Goal: Transaction & Acquisition: Purchase product/service

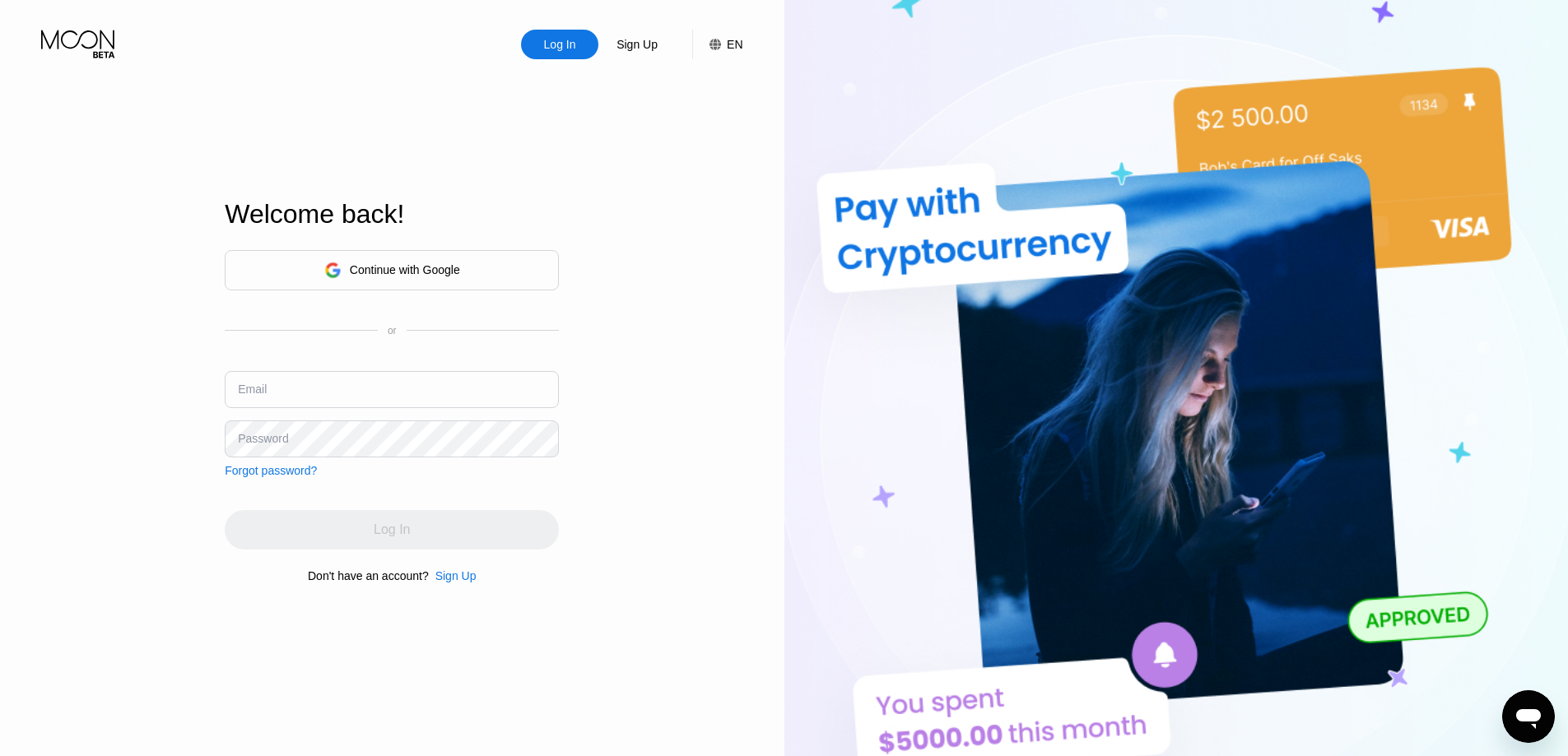
type input "ekatxt@mail.ru"
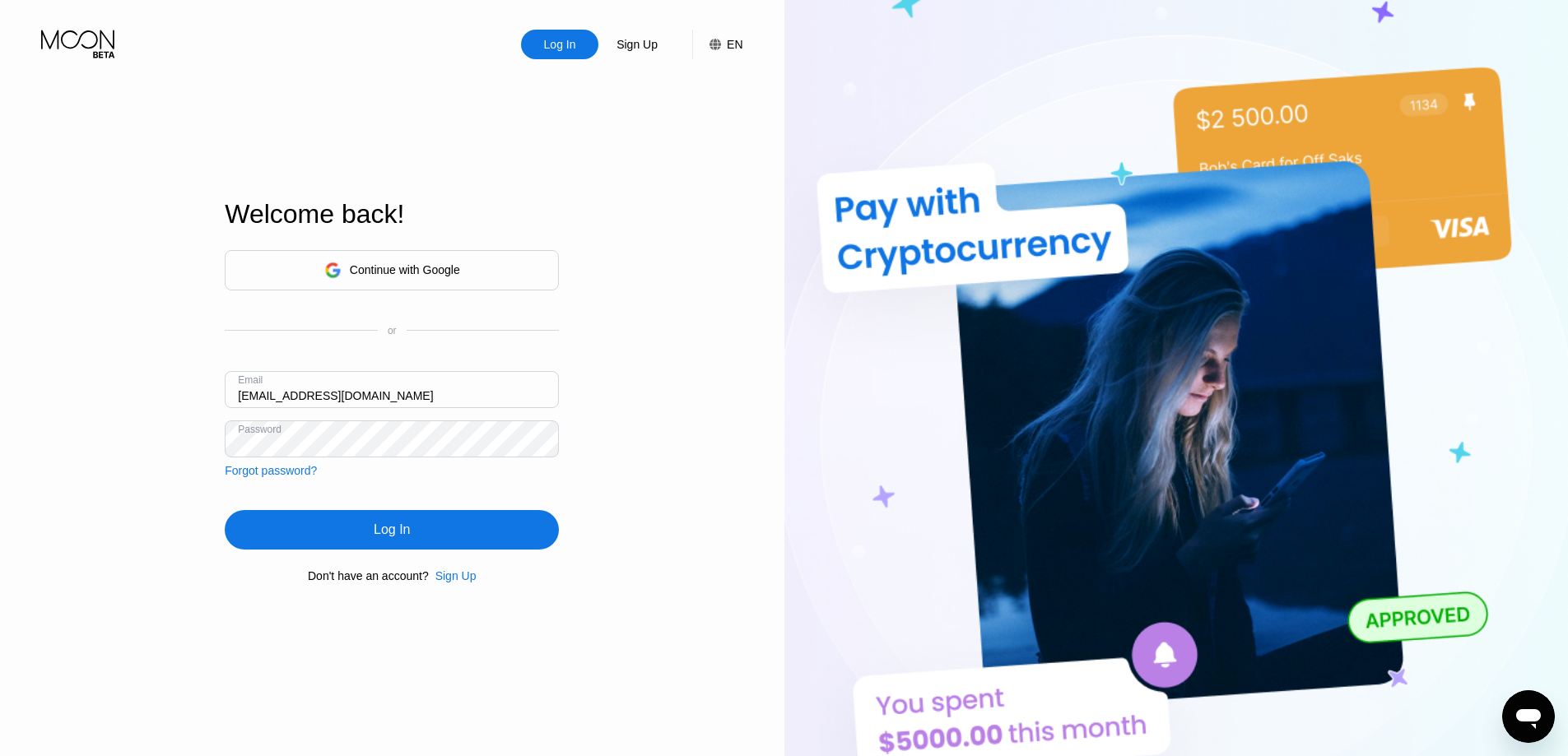
click at [687, 533] on div "Log In Sign Up EN Language Select an item Save Welcome back! Continue with Goog…" at bounding box center [392, 416] width 784 height 832
click at [506, 540] on div "Log In" at bounding box center [392, 529] width 334 height 39
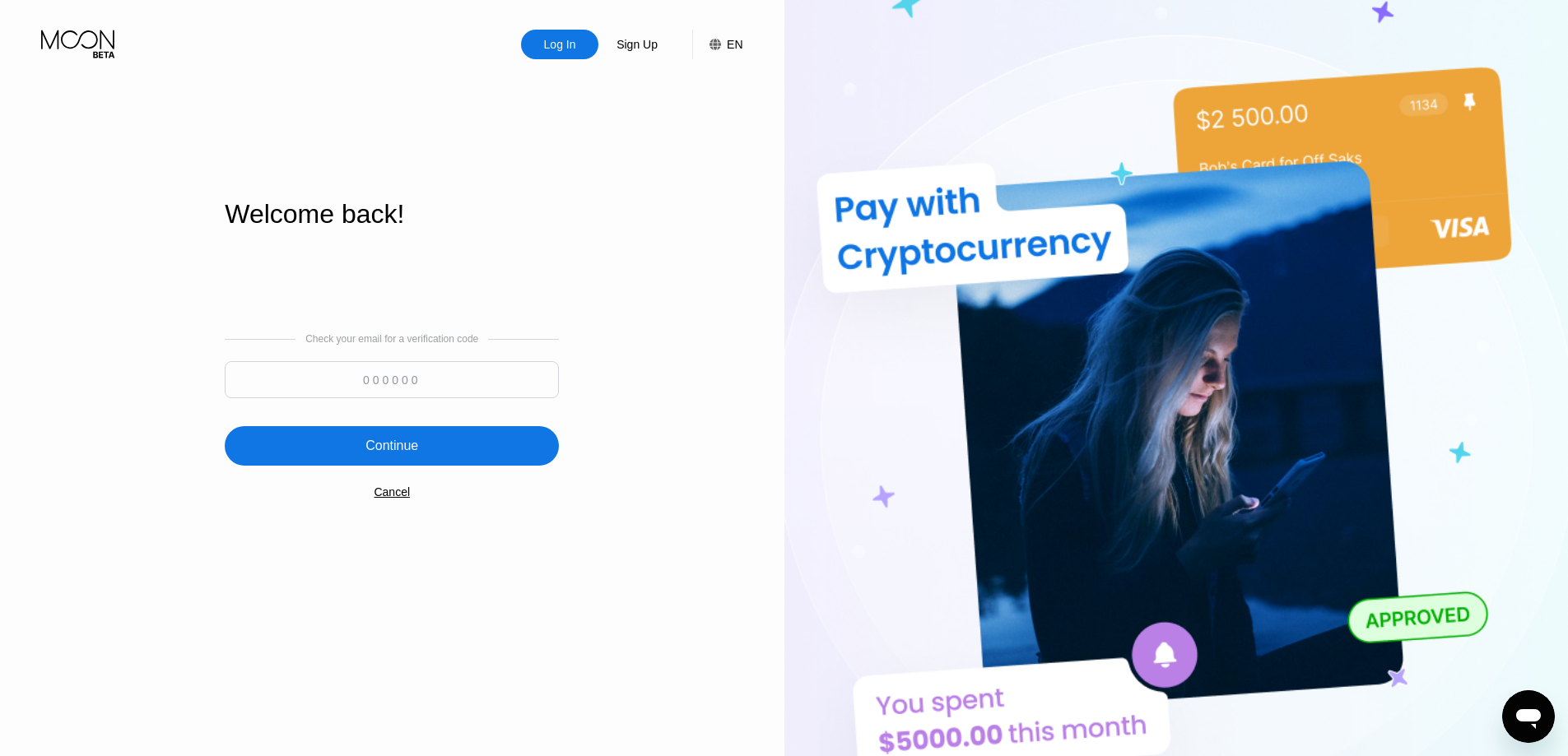
click at [426, 385] on input at bounding box center [392, 379] width 334 height 37
paste input "100339"
type input "100339"
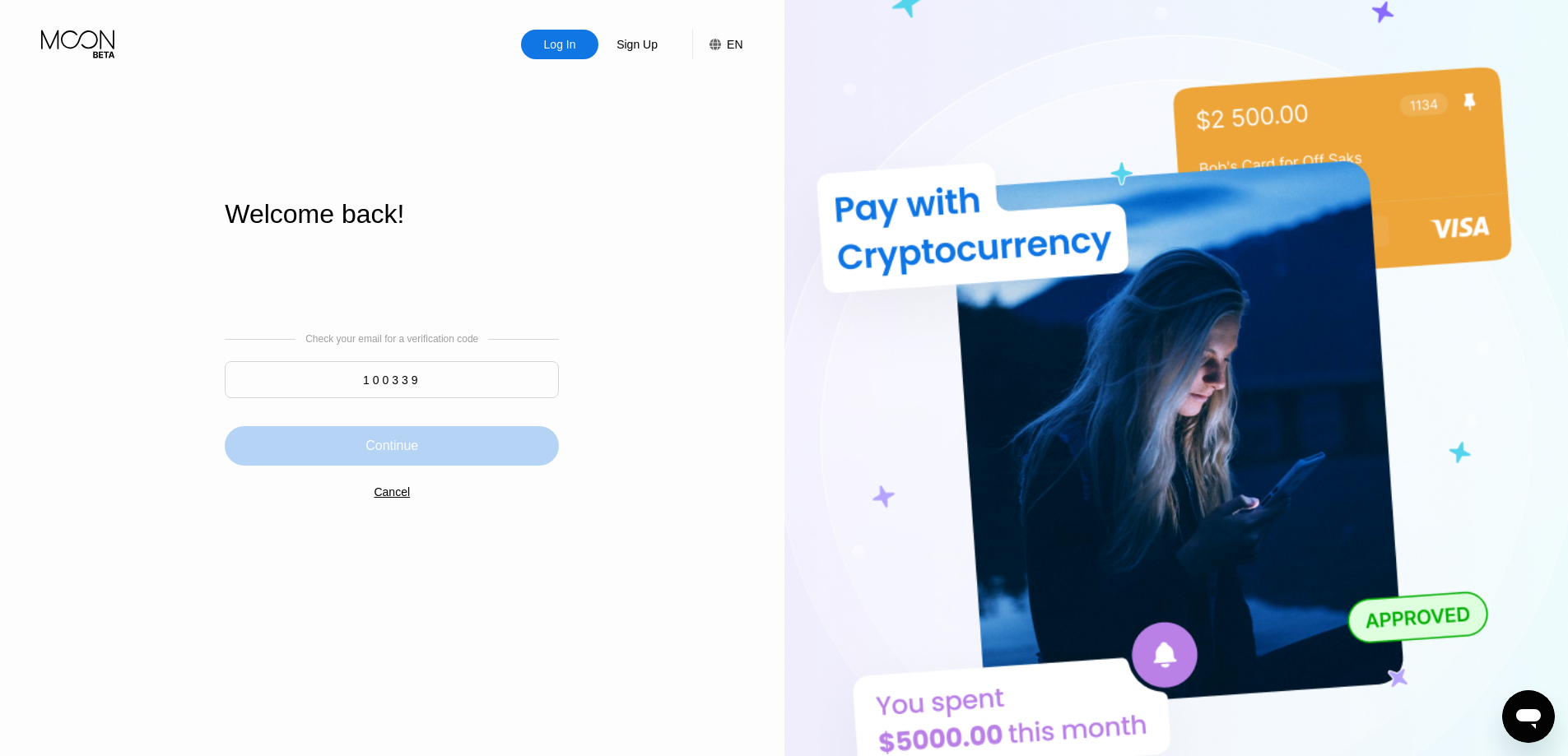
click at [417, 433] on div "Continue" at bounding box center [392, 445] width 334 height 39
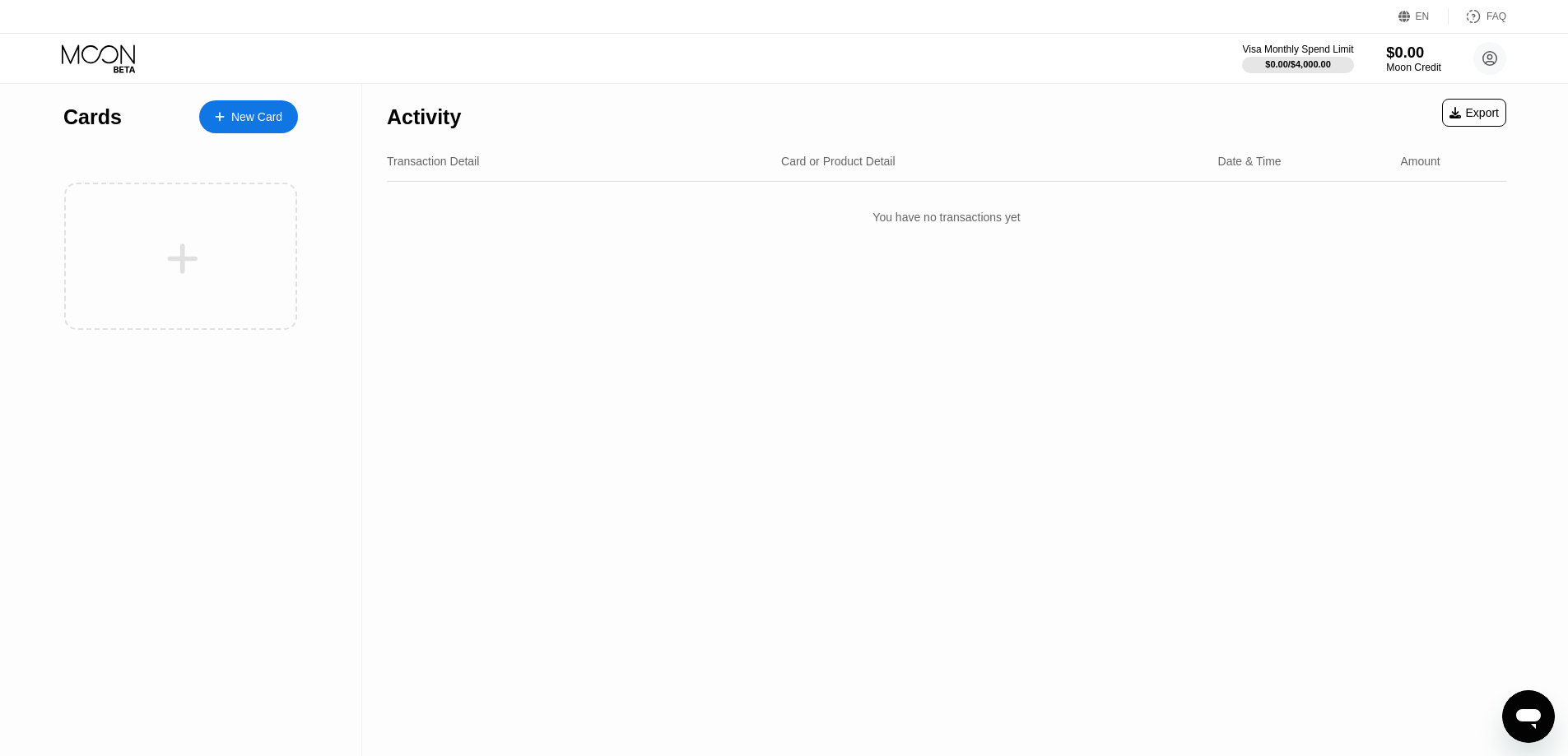
click at [1407, 53] on div "$0.00" at bounding box center [1413, 53] width 55 height 17
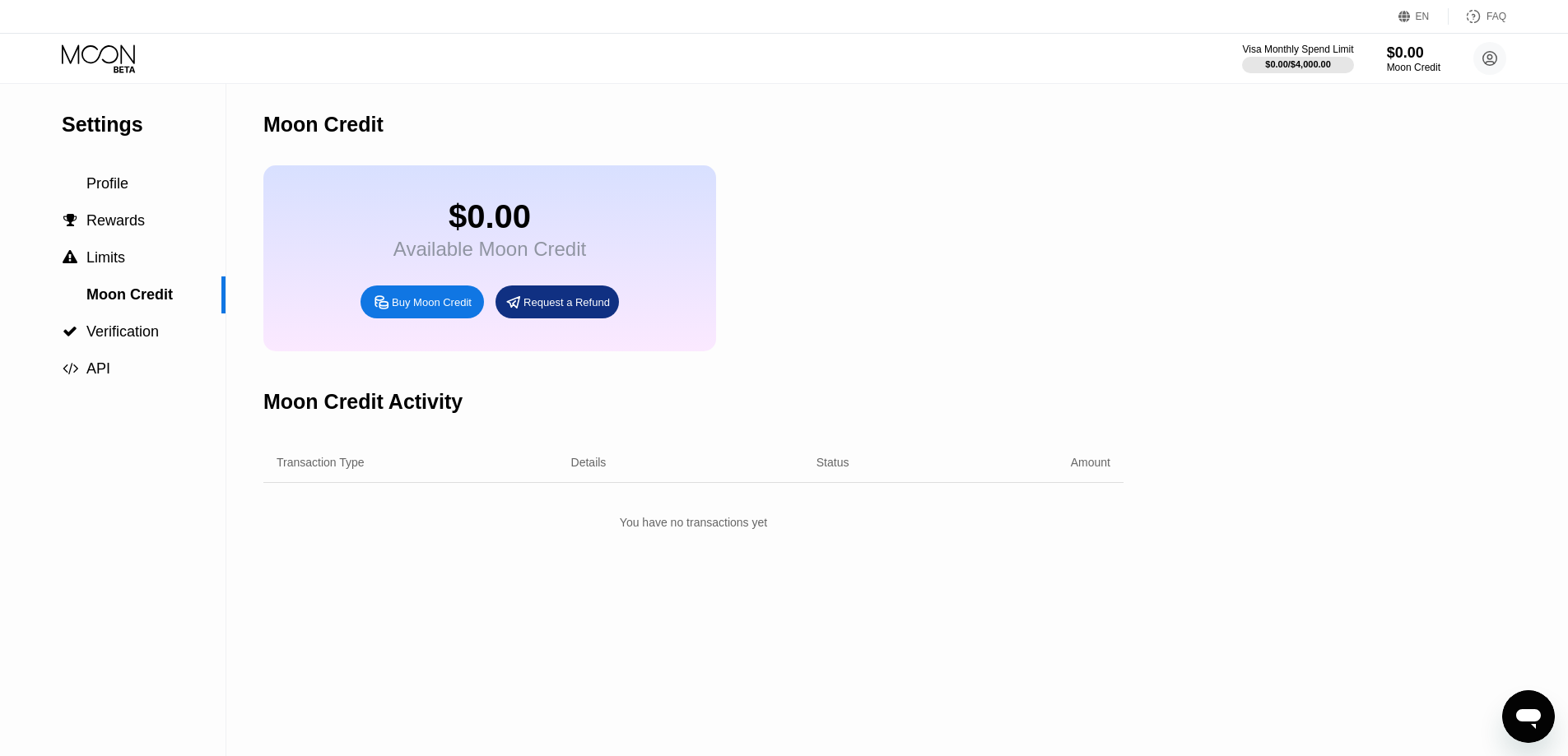
click at [416, 310] on div "Buy Moon Credit" at bounding box center [432, 302] width 80 height 14
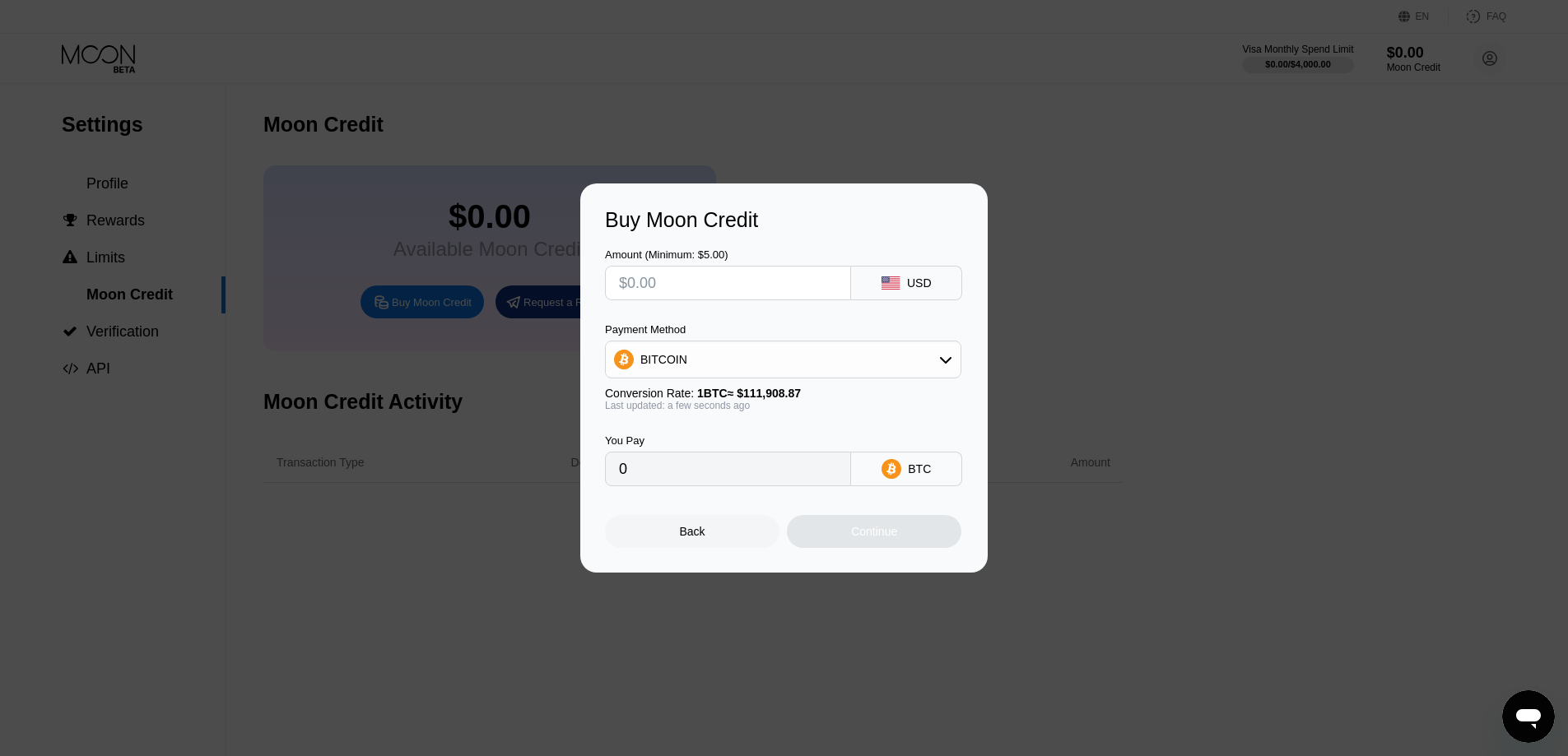
click at [941, 348] on div "BITCOIN" at bounding box center [783, 359] width 354 height 32
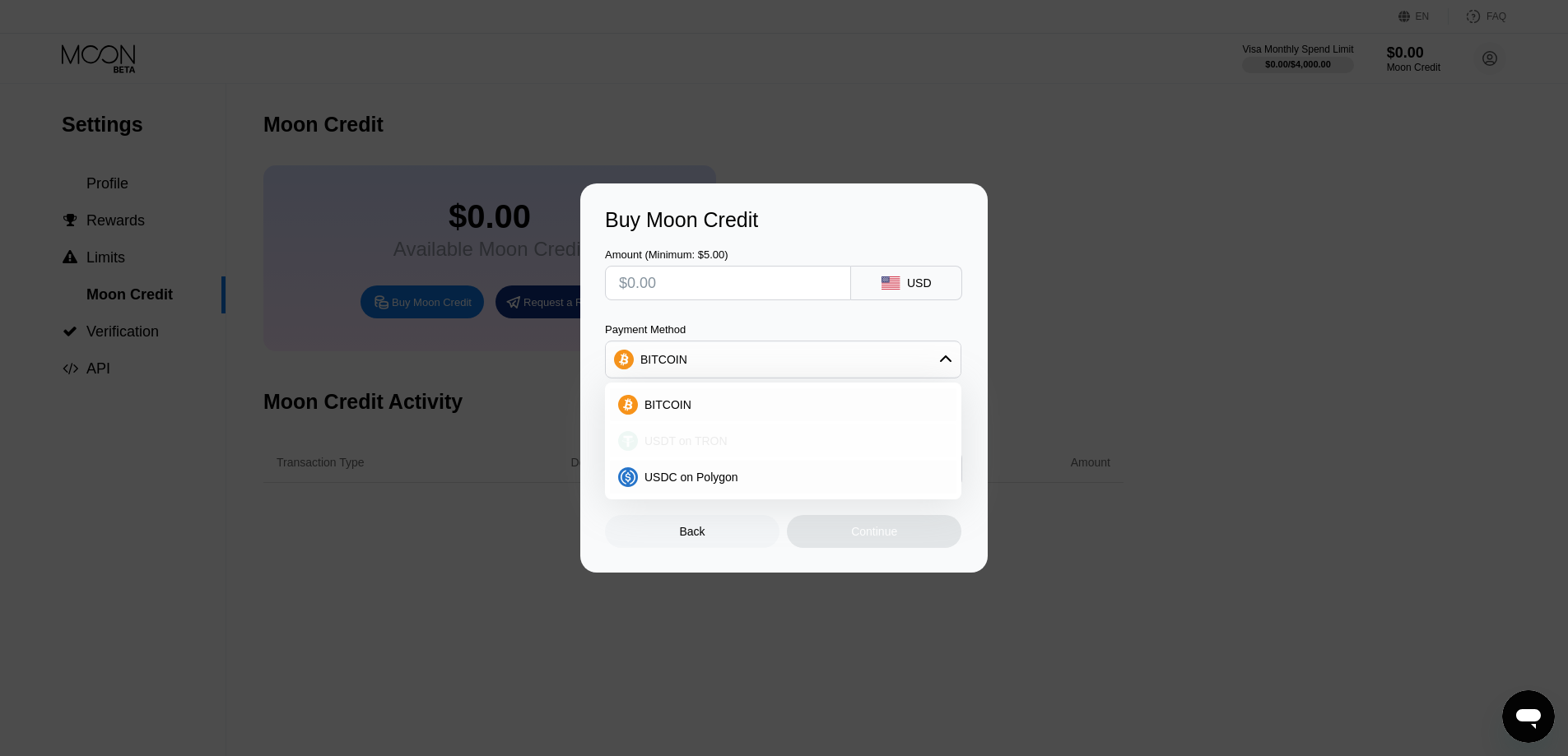
click at [704, 454] on div "USDT on TRON" at bounding box center [783, 441] width 347 height 32
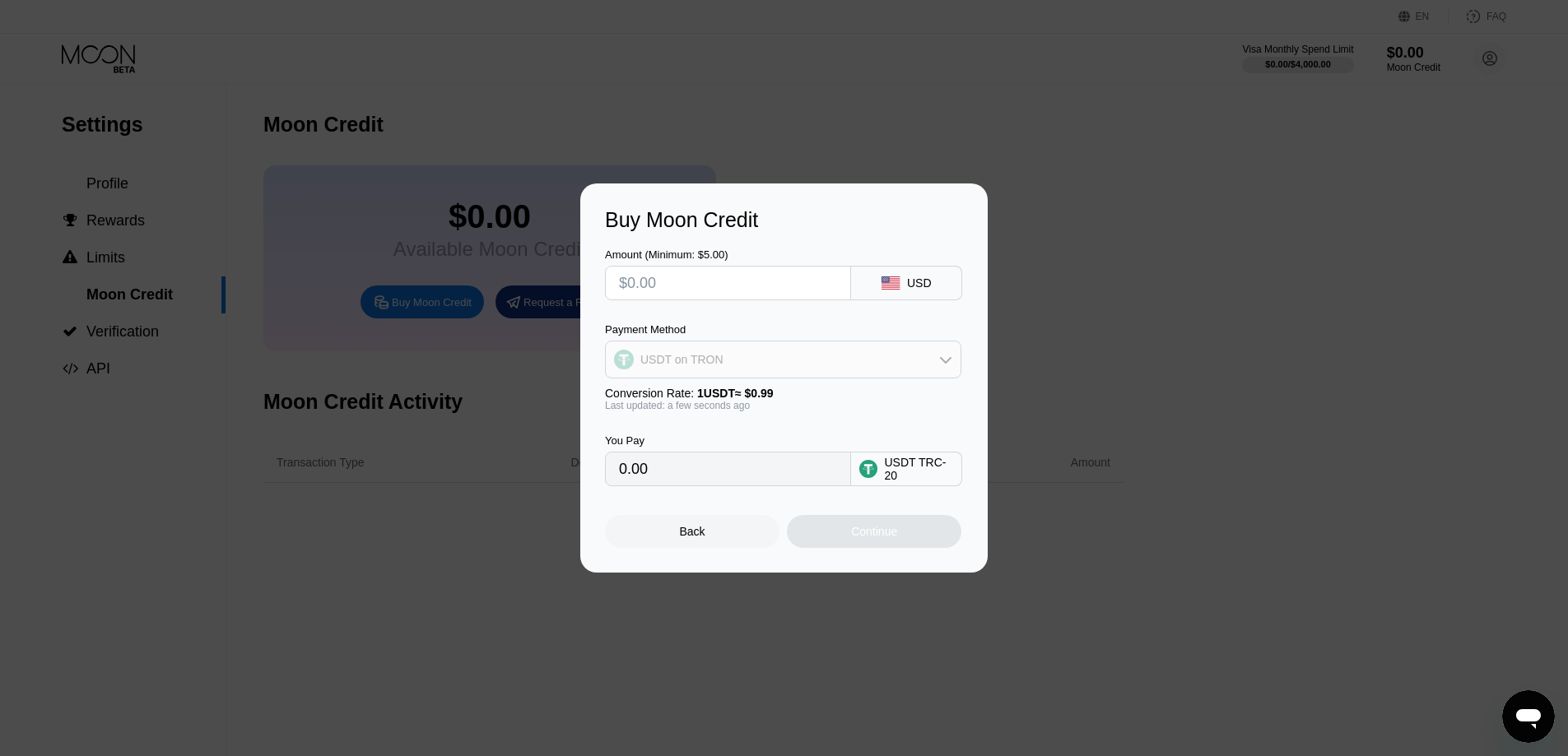
click at [944, 356] on icon at bounding box center [946, 359] width 13 height 13
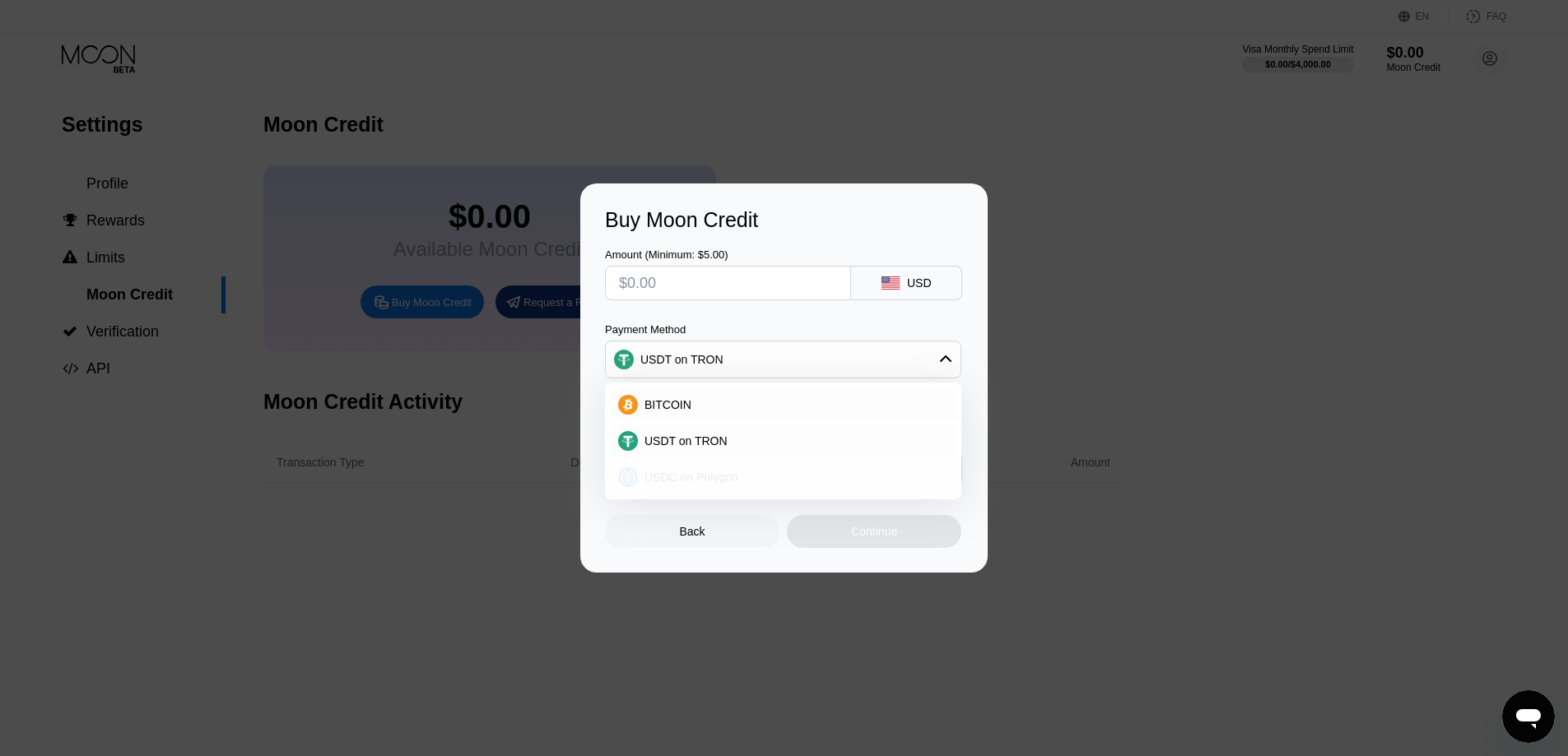
click at [683, 468] on div "USDC on Polygon" at bounding box center [783, 477] width 347 height 32
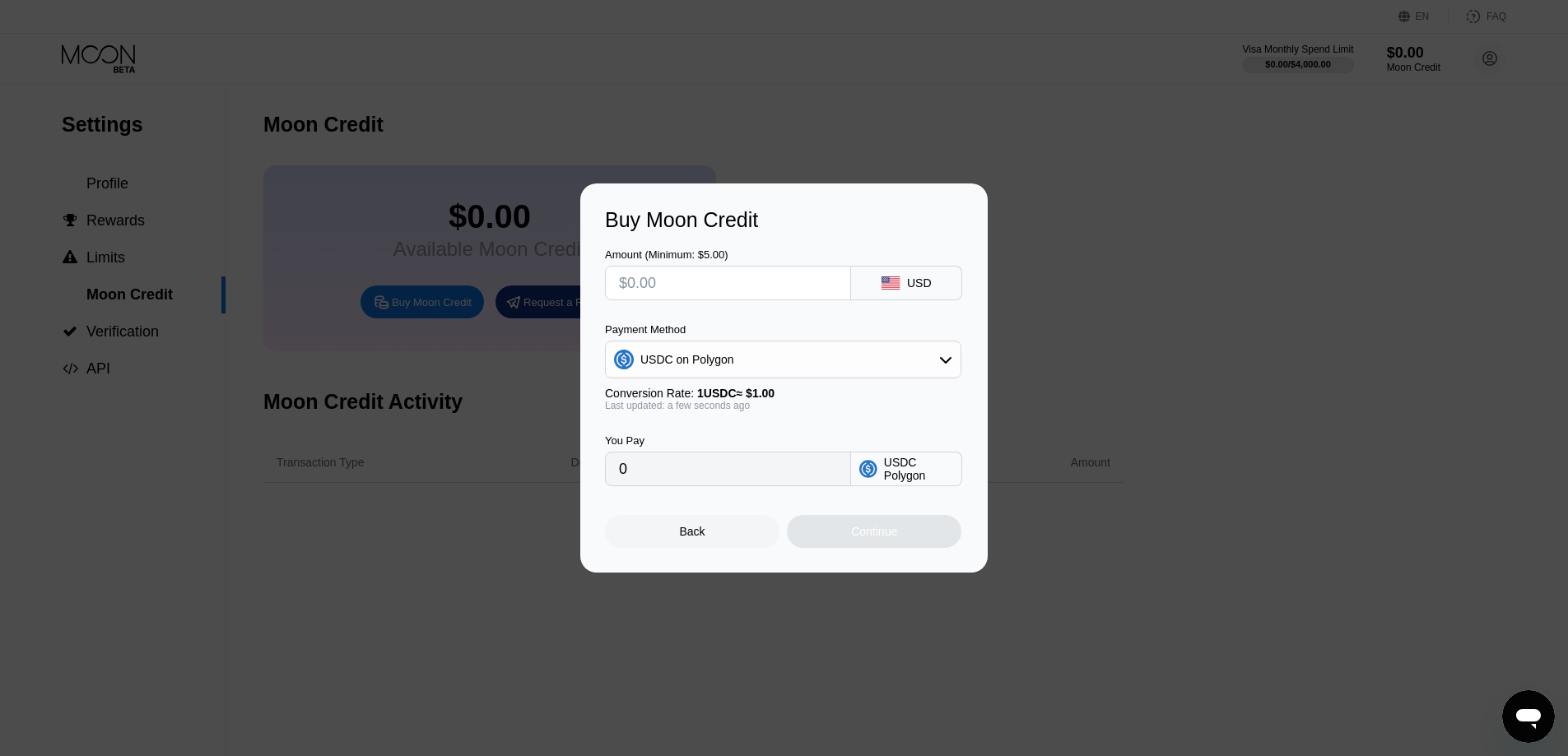
click at [906, 481] on div "USDC Polygon" at bounding box center [918, 469] width 69 height 27
click at [941, 370] on div "USDC on Polygon" at bounding box center [783, 359] width 354 height 32
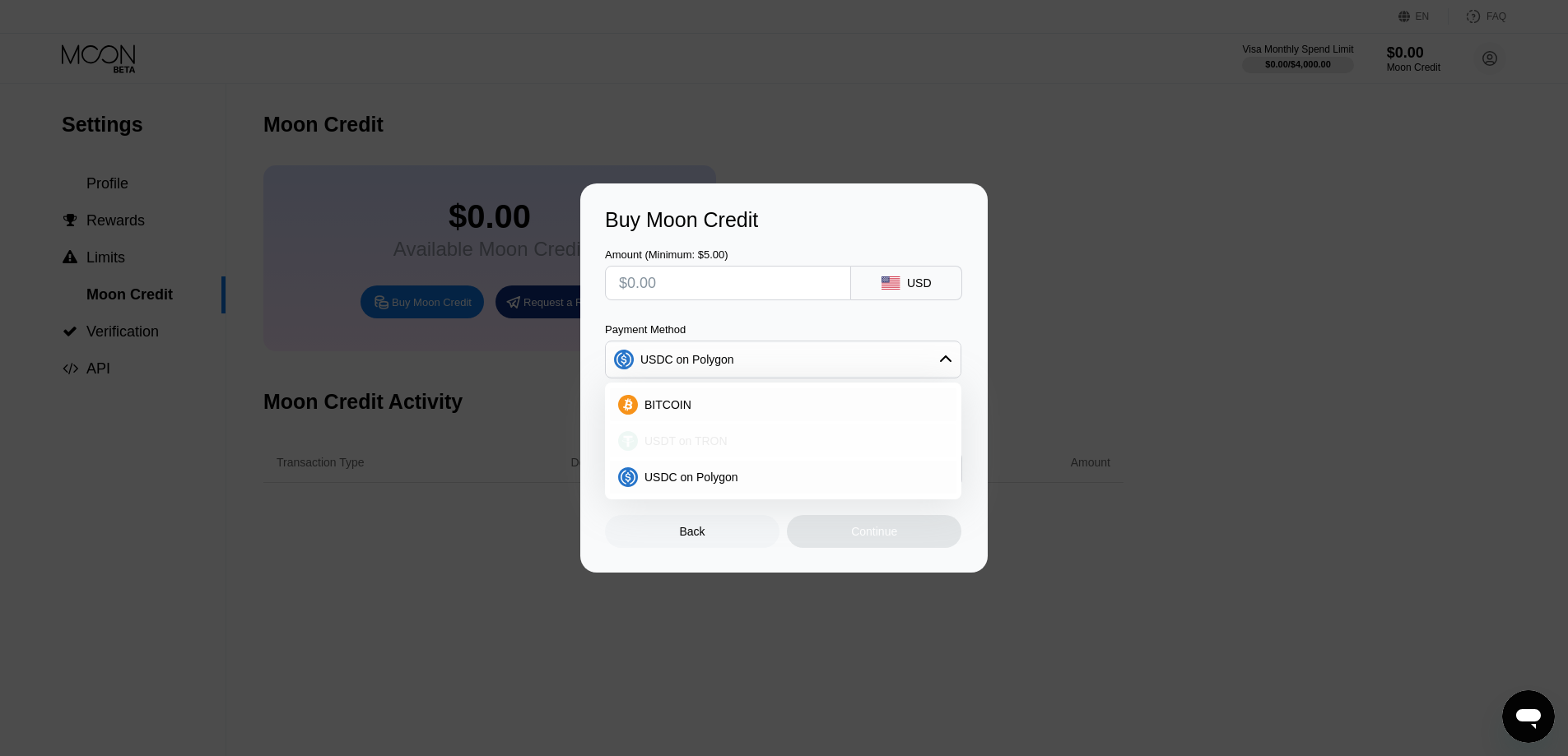
click at [720, 431] on div "USDT on TRON" at bounding box center [783, 441] width 347 height 32
type input "0.00"
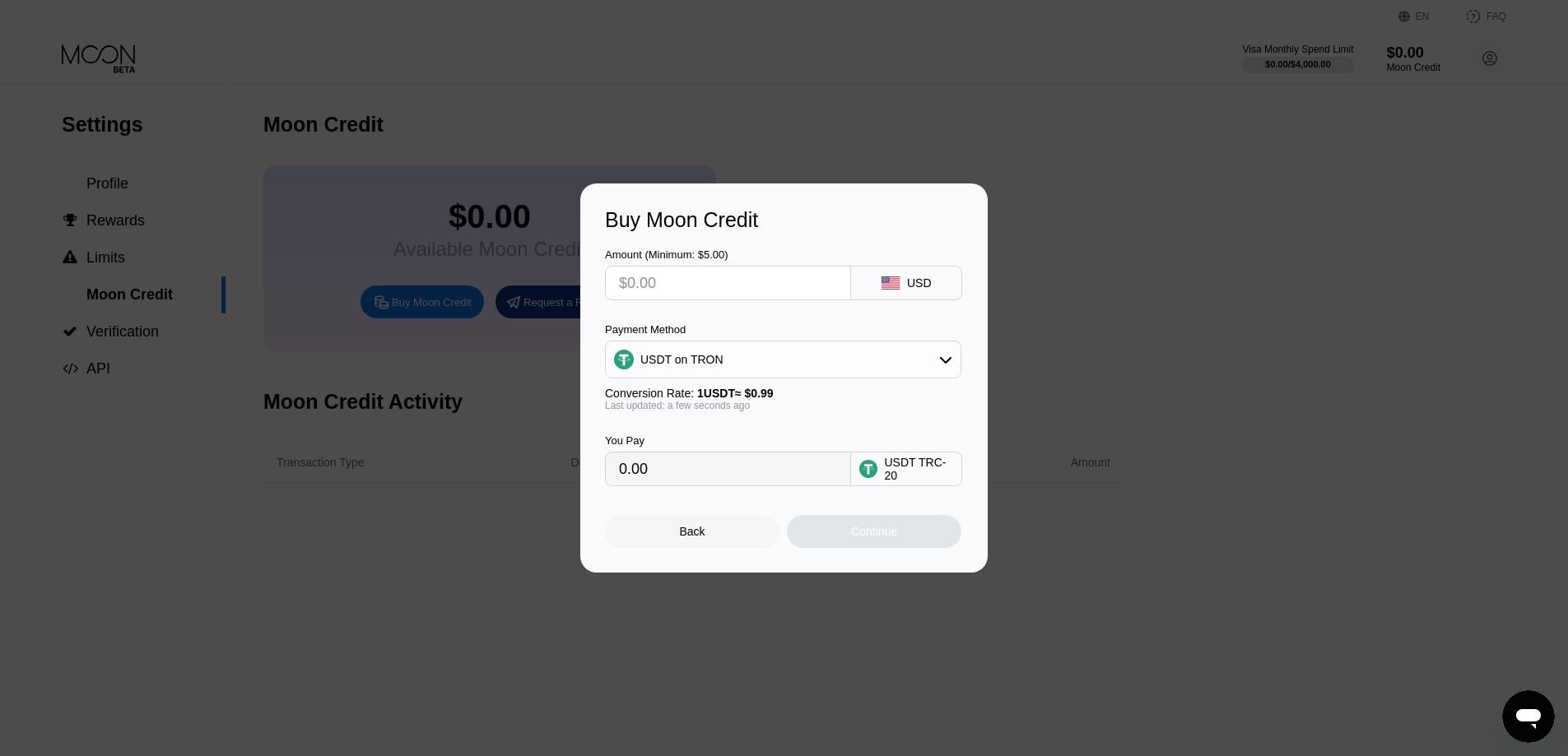
click at [695, 286] on input "text" at bounding box center [728, 283] width 218 height 32
type input "$4"
type input "4.04"
type input "$42"
type input "42.42"
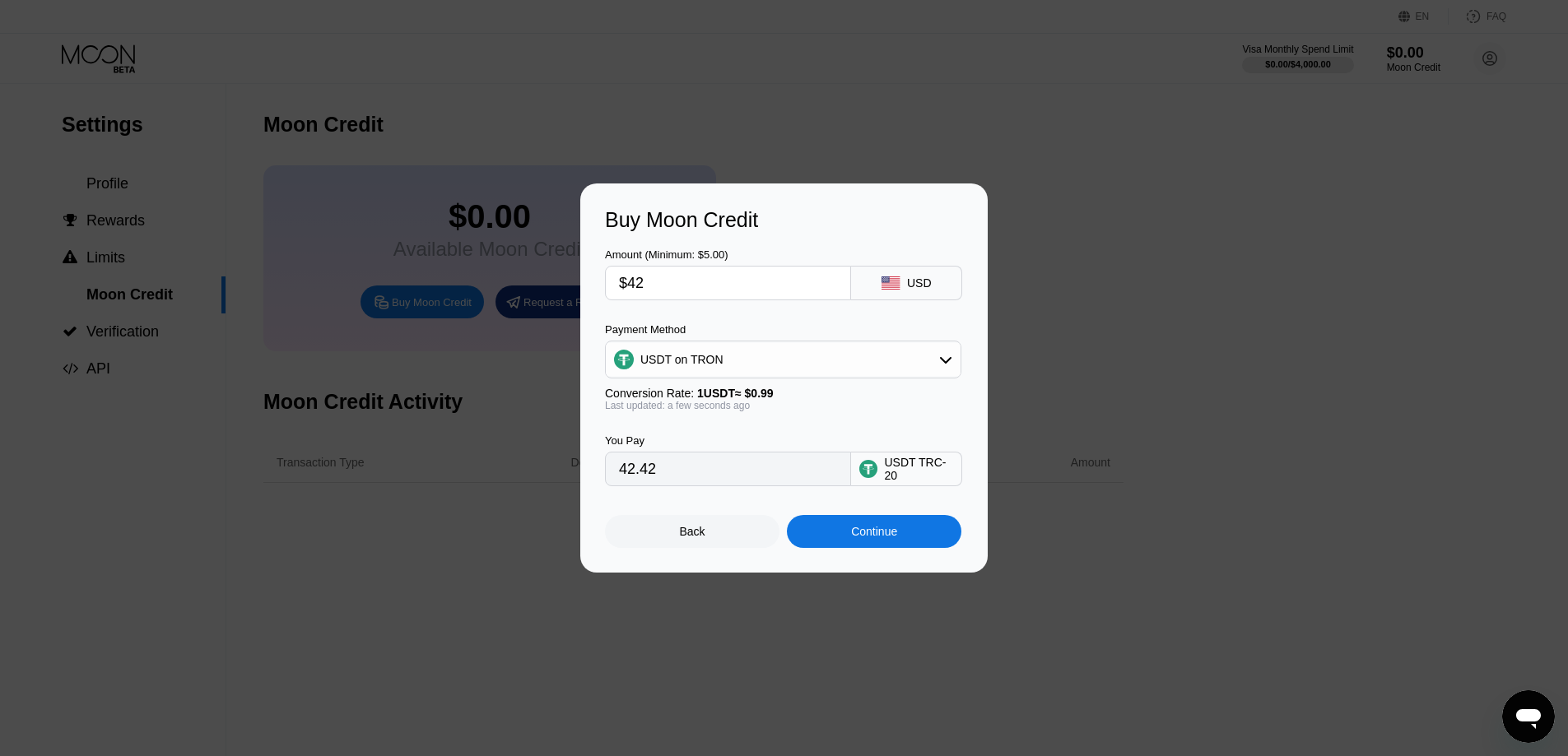
type input "$42"
click at [749, 539] on div "Back" at bounding box center [692, 531] width 175 height 32
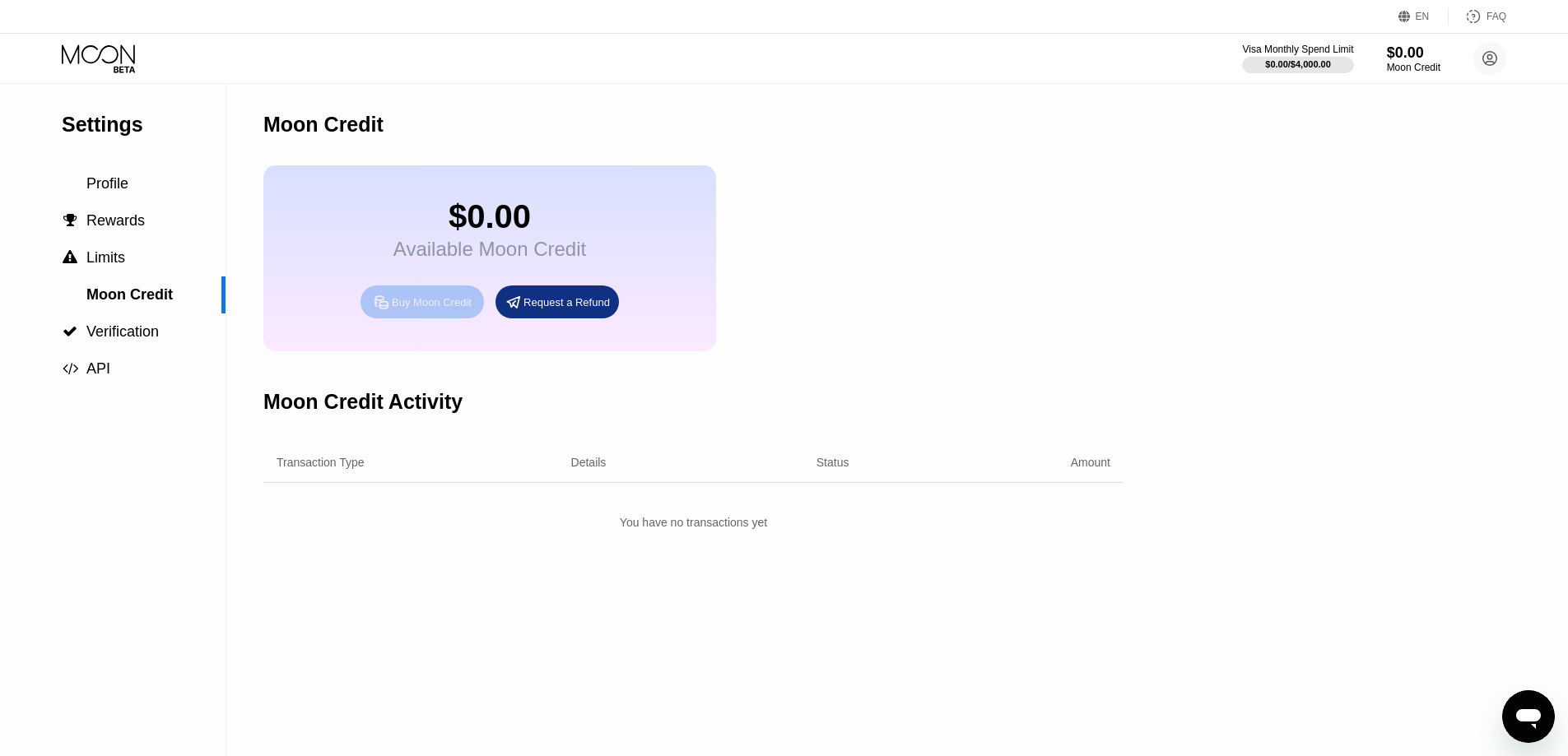
click at [430, 310] on div "Buy Moon Credit" at bounding box center [432, 302] width 80 height 14
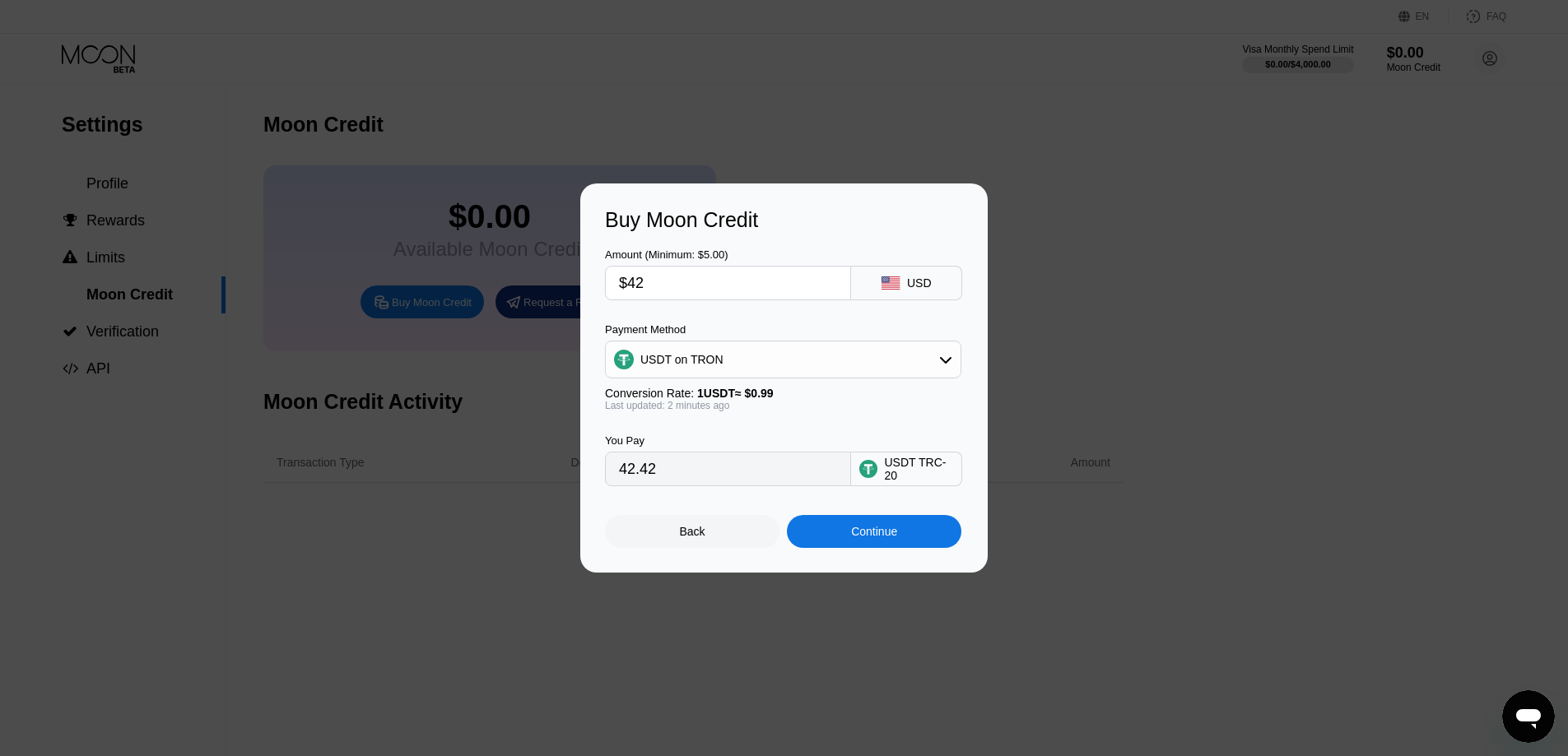
click at [684, 538] on div "Back" at bounding box center [692, 531] width 26 height 13
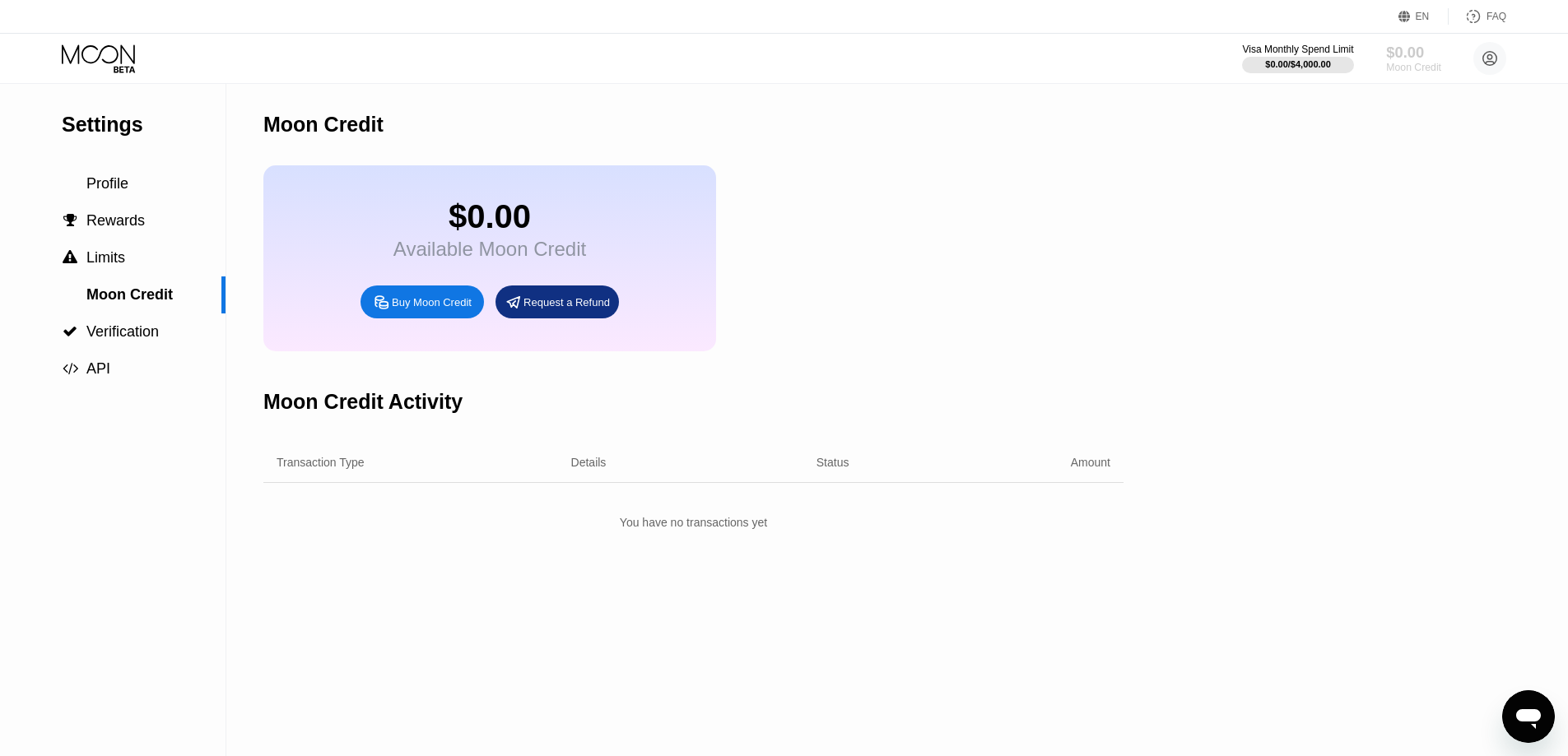
click at [1417, 54] on div "$0.00" at bounding box center [1413, 53] width 55 height 17
click at [1320, 68] on div "$0.00 / $4,000.00" at bounding box center [1298, 64] width 67 height 10
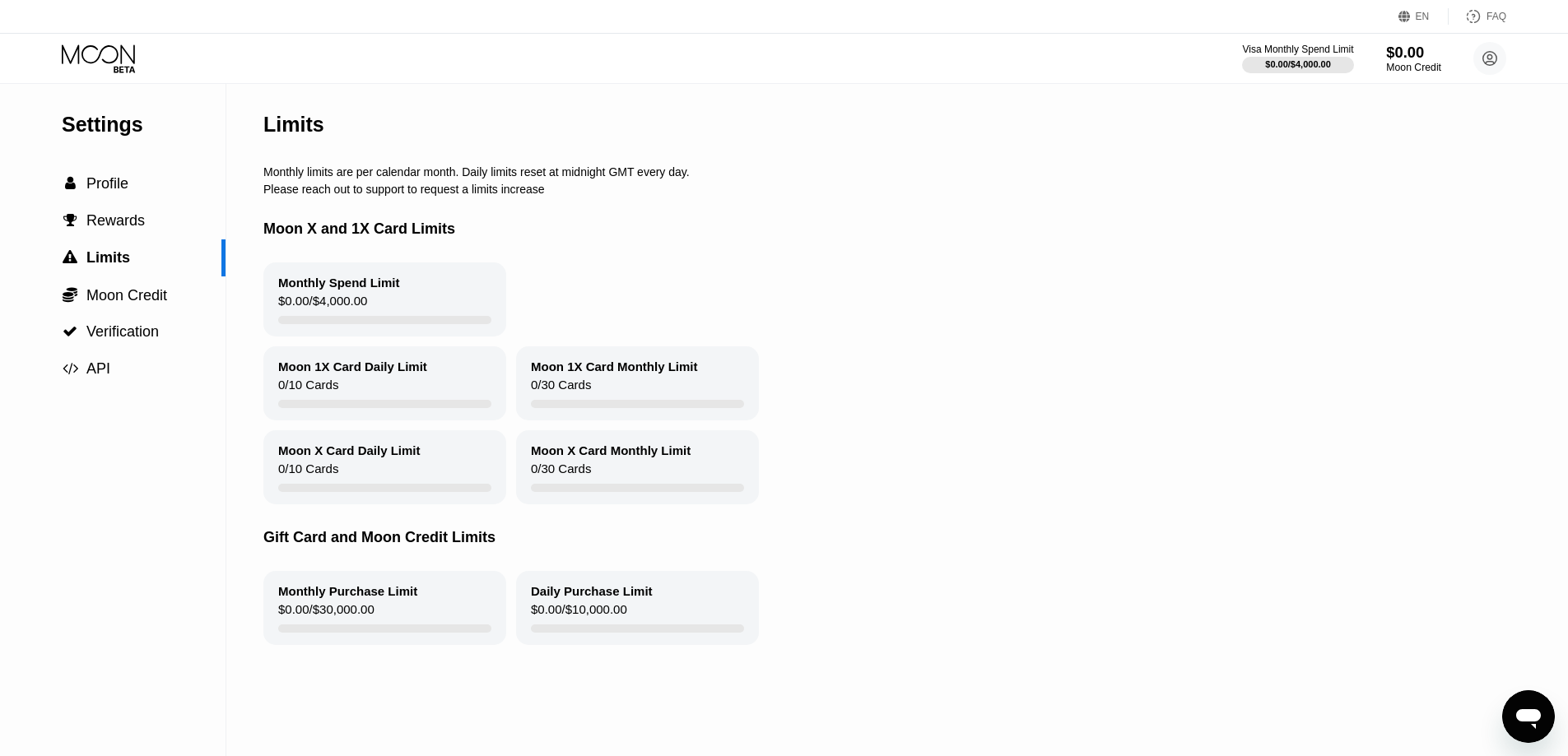
click at [1396, 60] on div "$0.00" at bounding box center [1413, 53] width 55 height 17
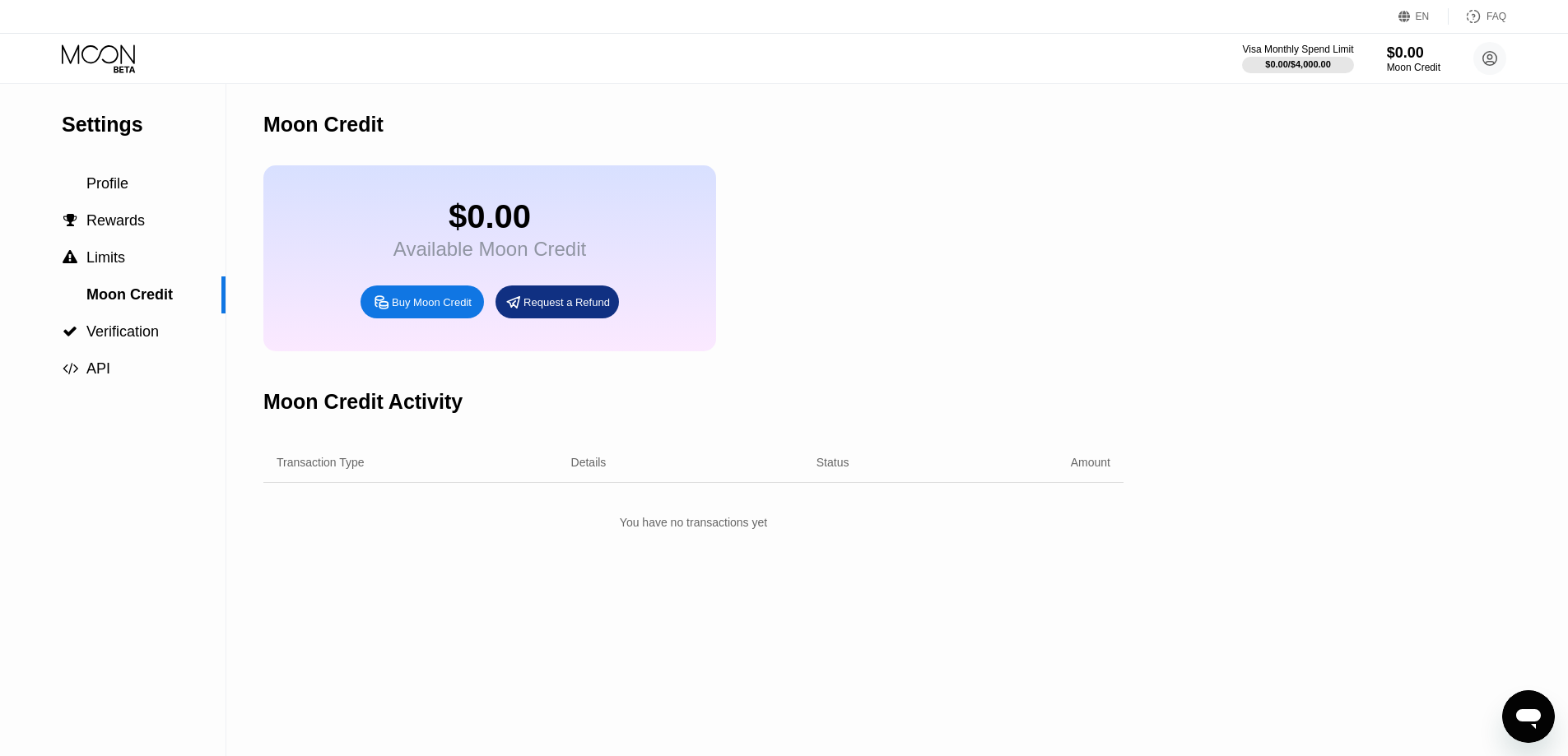
click at [418, 310] on div "Buy Moon Credit" at bounding box center [432, 302] width 80 height 14
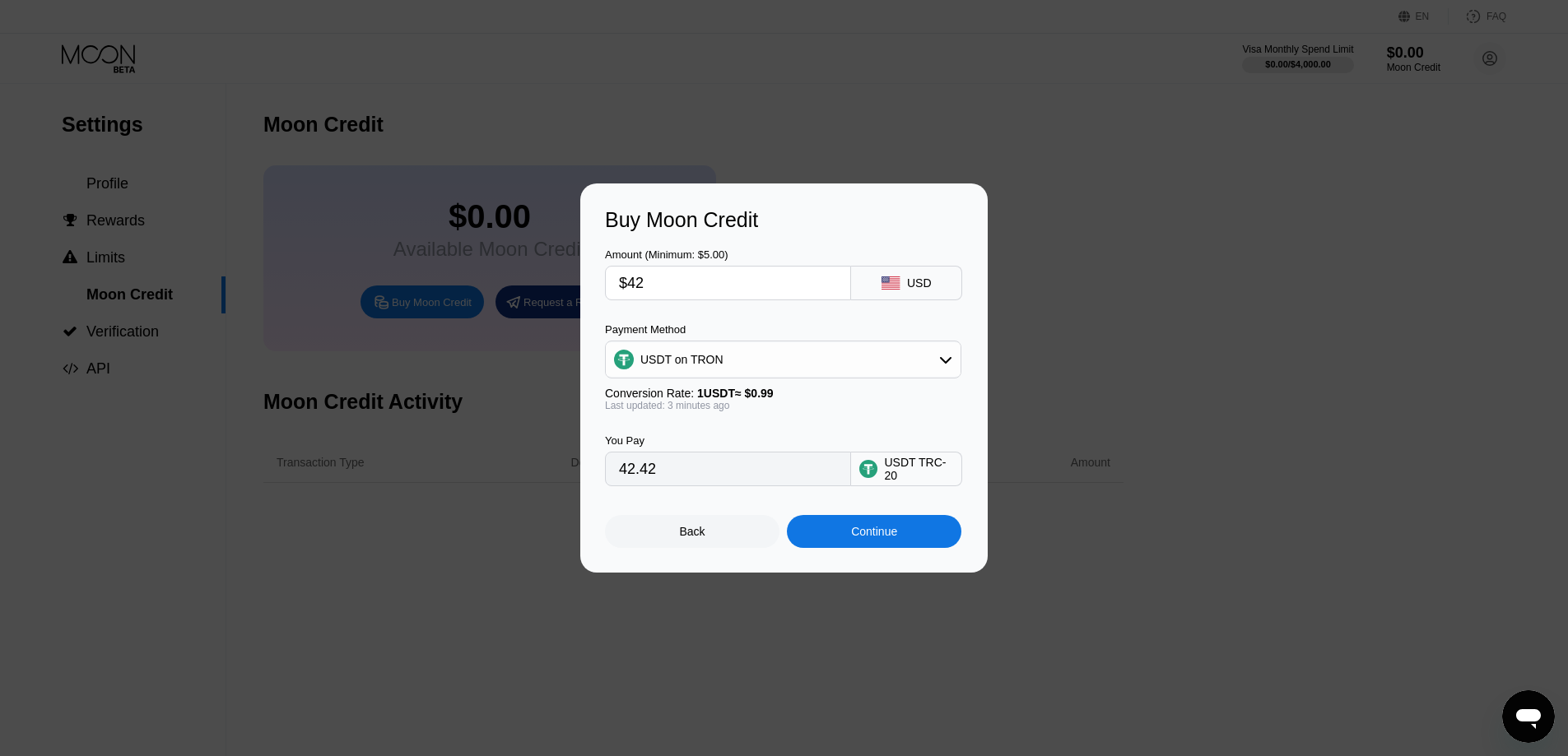
click at [748, 361] on div "USDT on TRON" at bounding box center [783, 359] width 354 height 32
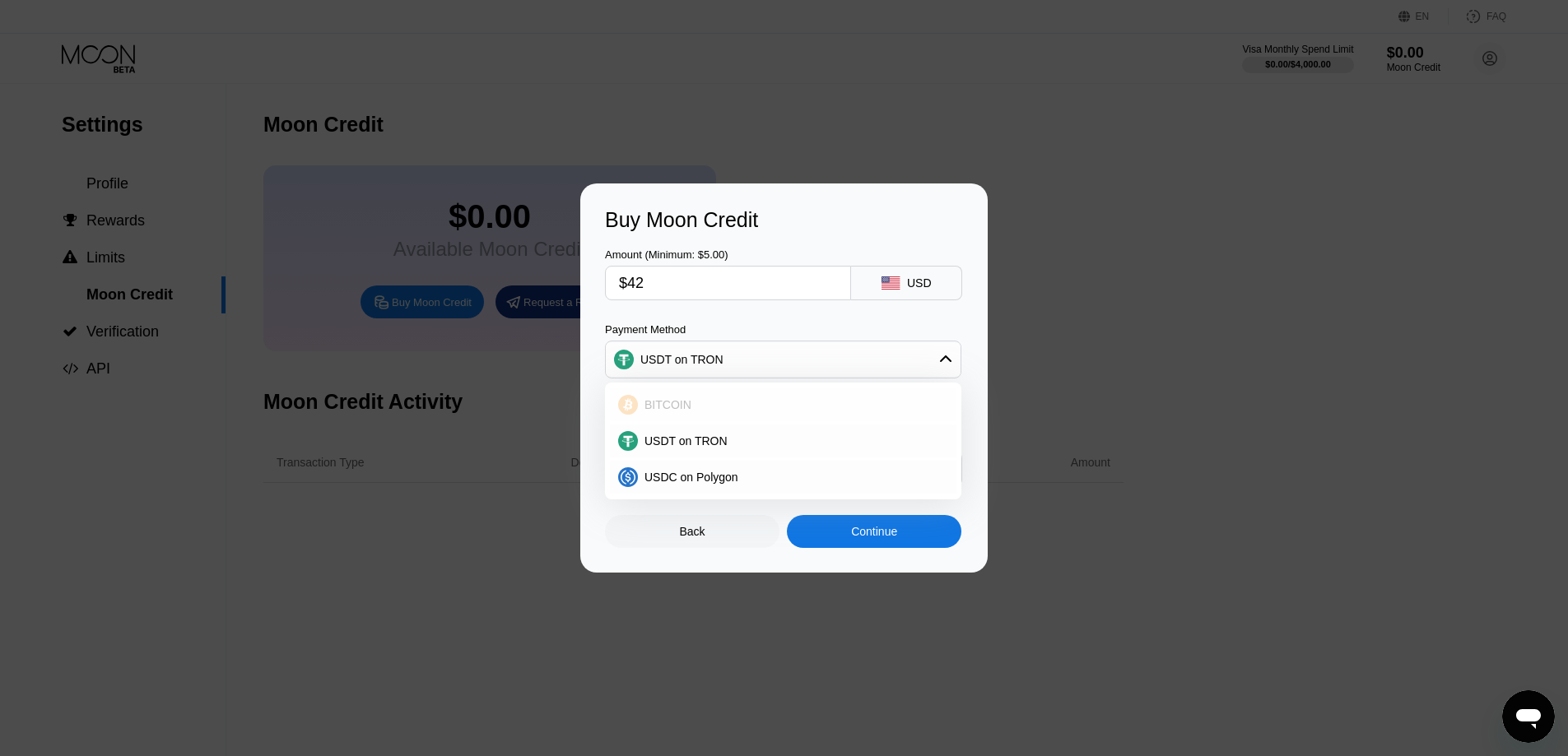
click at [708, 399] on div "BITCOIN" at bounding box center [792, 405] width 311 height 13
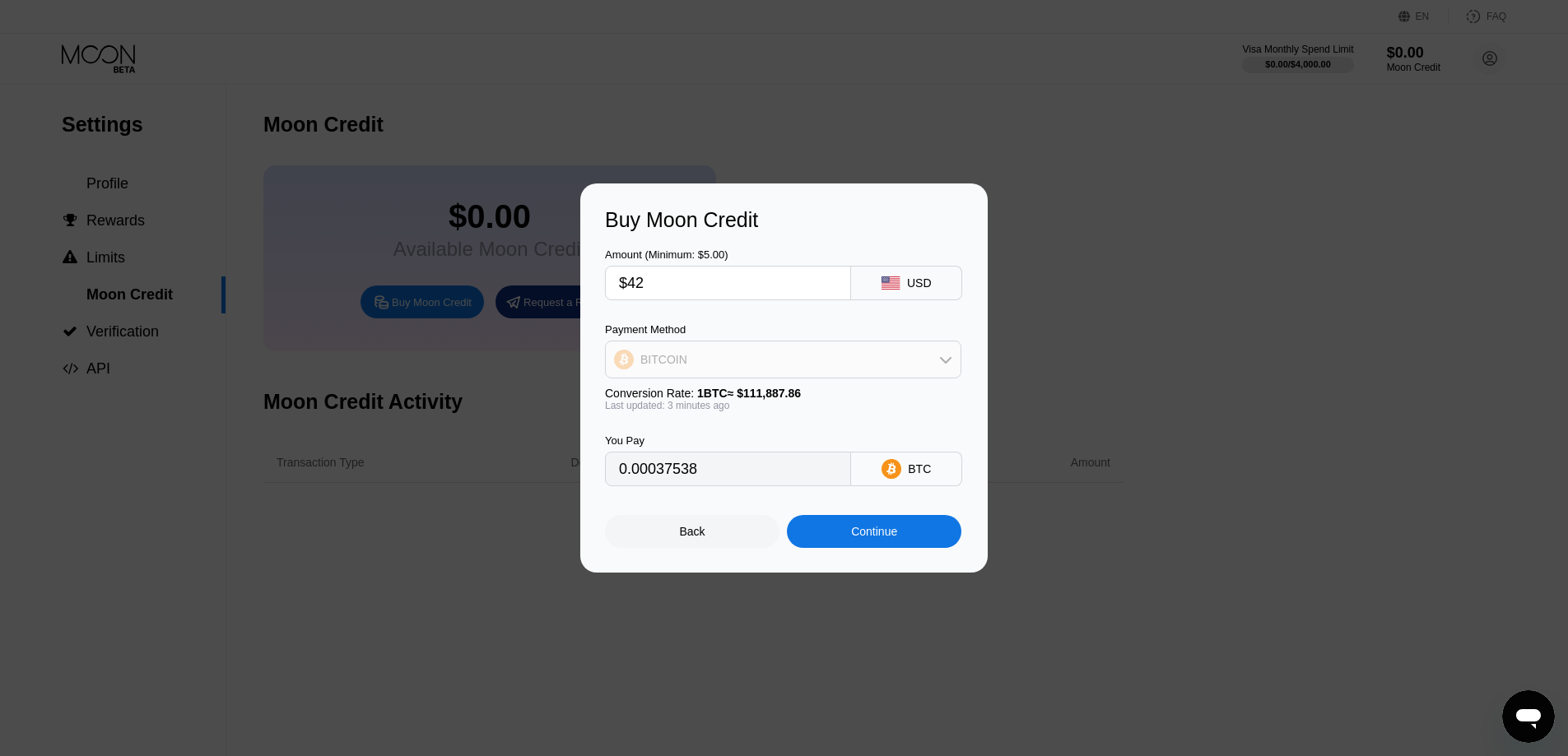
click at [699, 365] on div "BITCOIN" at bounding box center [783, 359] width 354 height 32
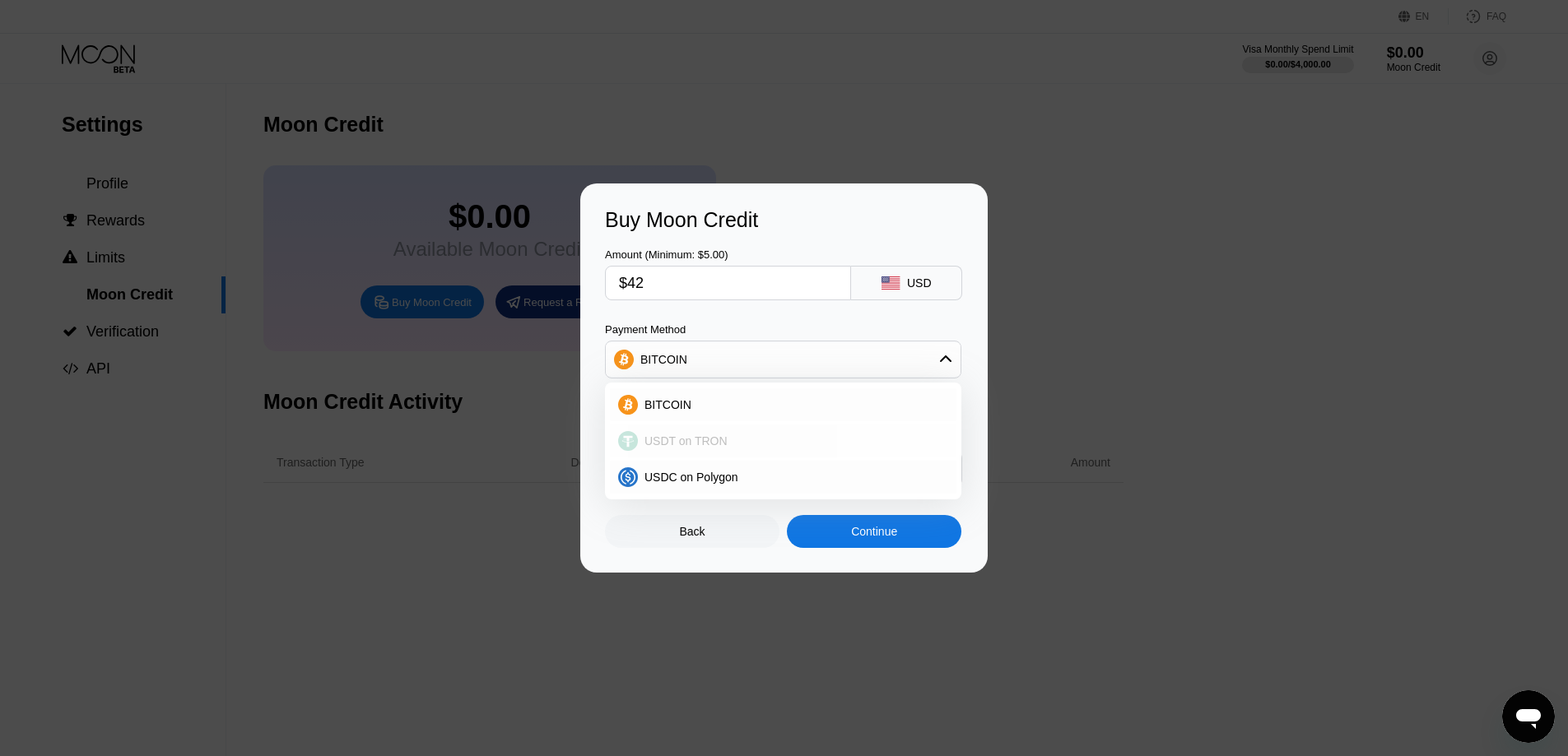
click at [687, 447] on span "USDT on TRON" at bounding box center [685, 442] width 83 height 13
type input "42.42"
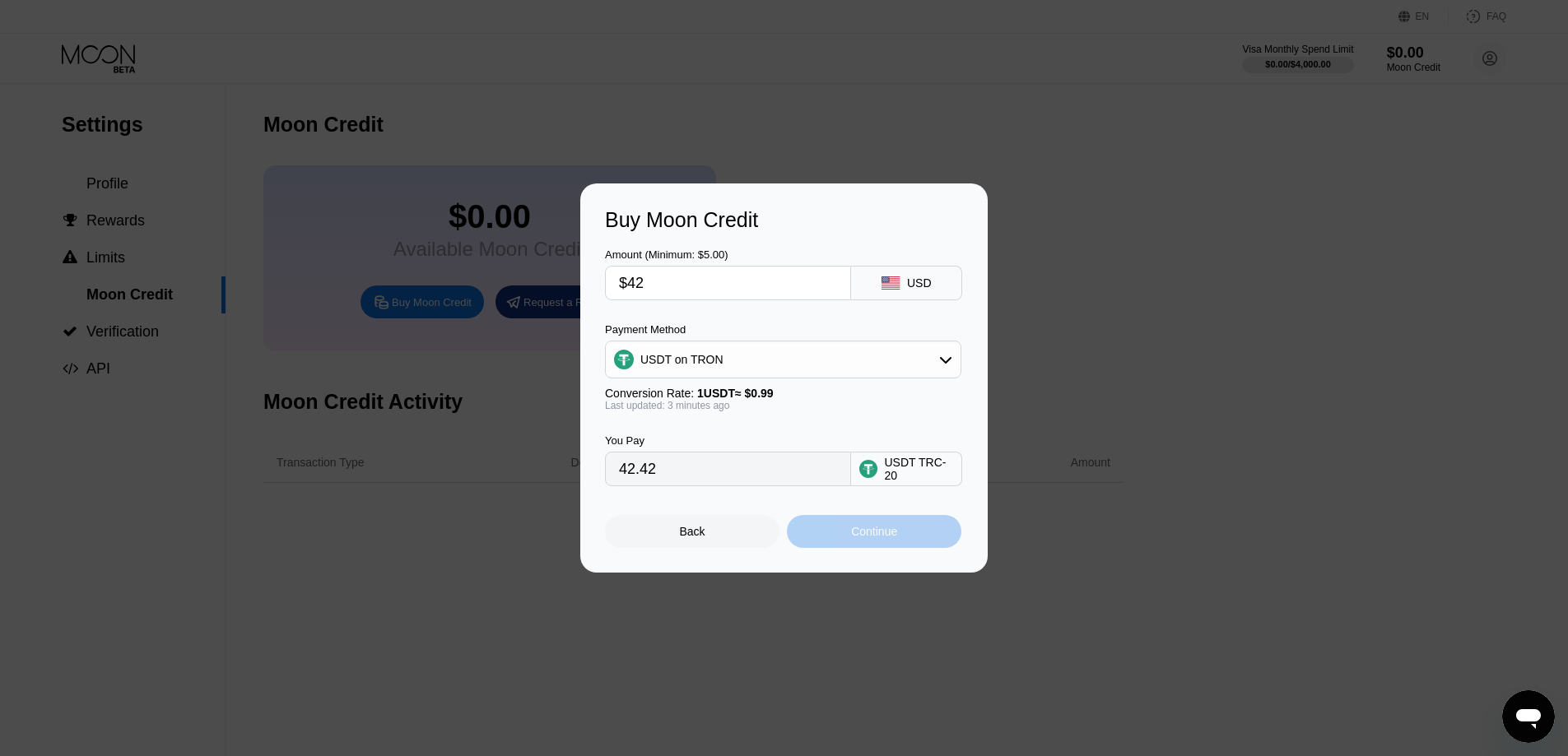
click at [811, 531] on div "Continue" at bounding box center [873, 531] width 175 height 32
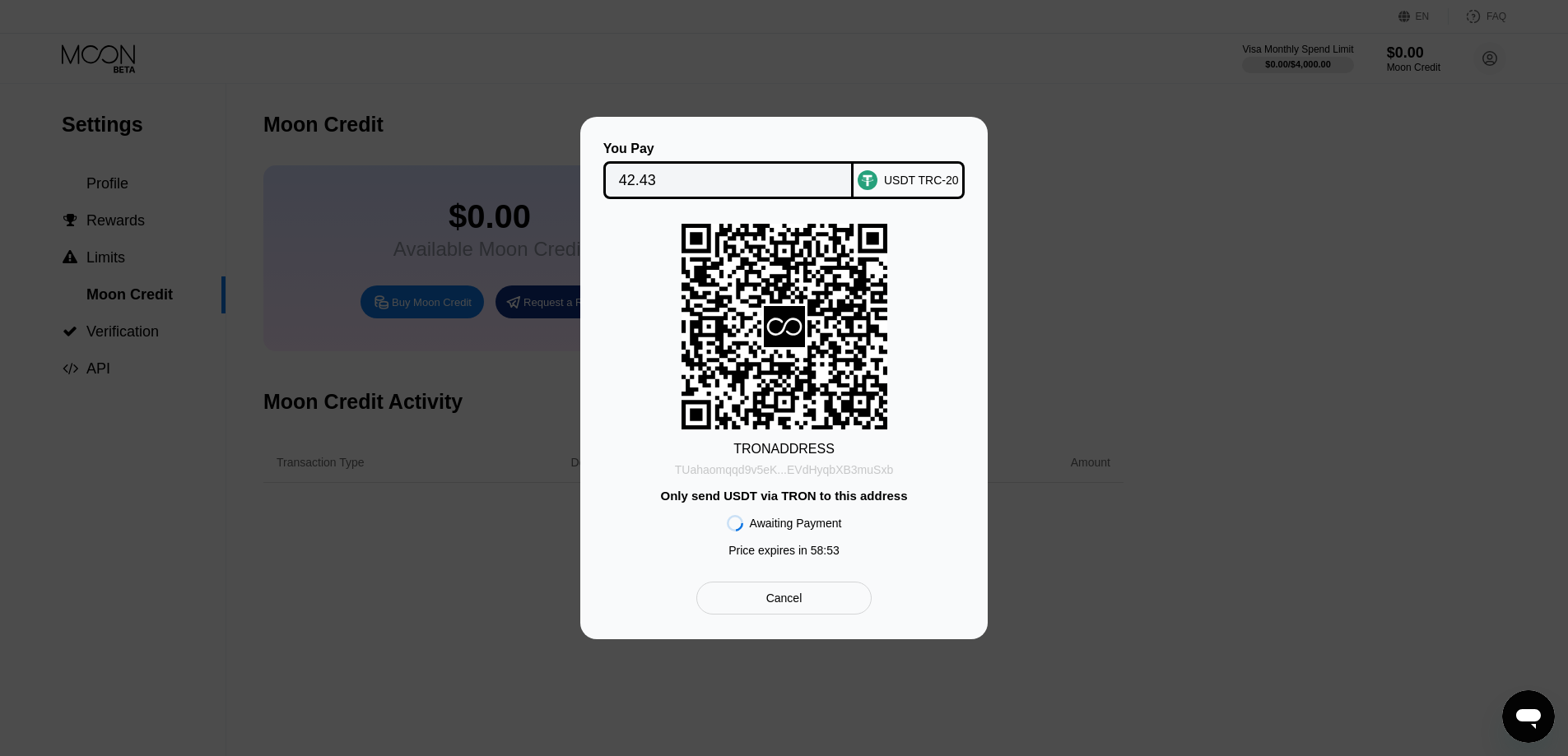
click at [805, 475] on div "TUahaomqqd9v5eK...EVdHyqbXB3muSxb" at bounding box center [784, 470] width 218 height 13
click at [803, 608] on div "Cancel" at bounding box center [784, 598] width 175 height 32
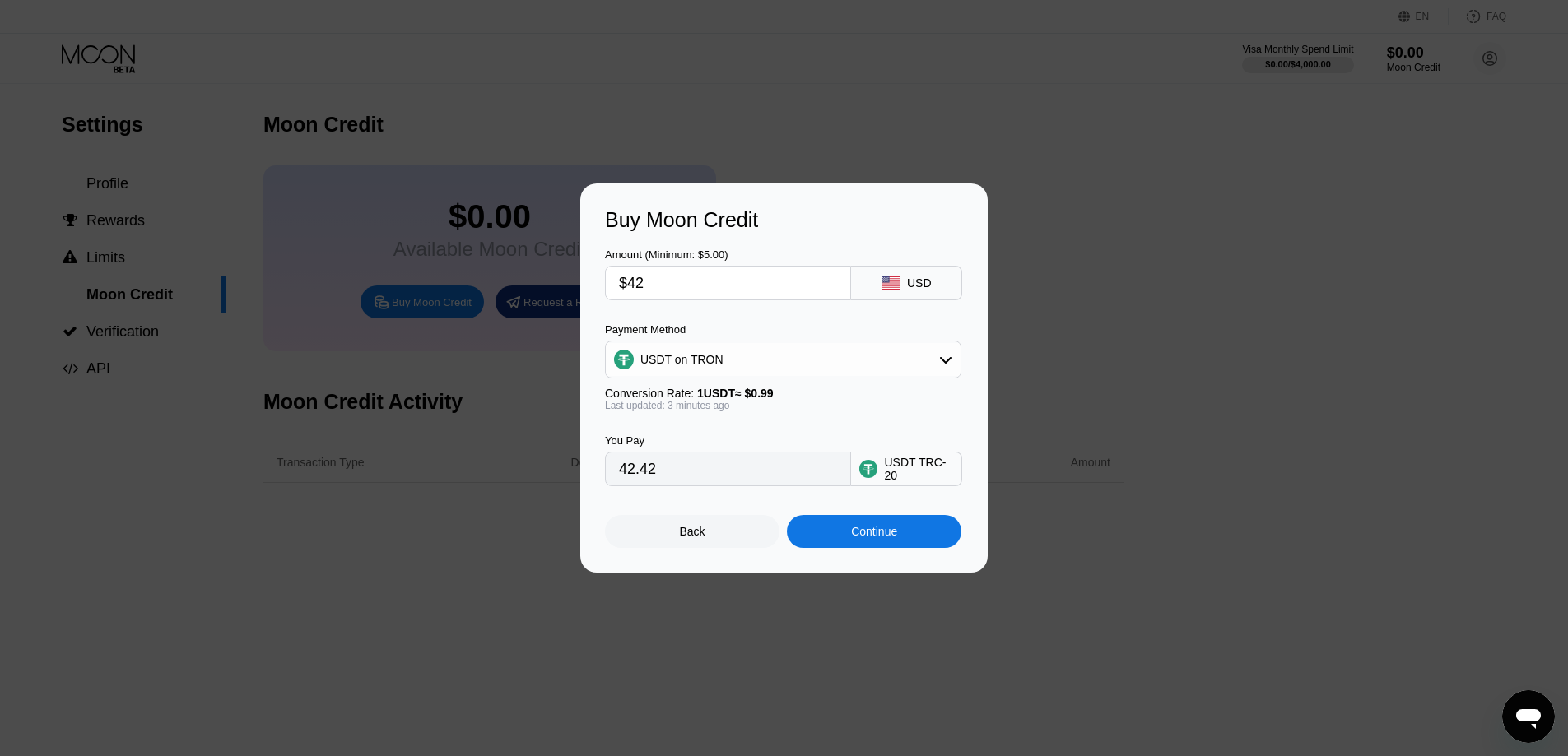
click at [720, 538] on div "Back" at bounding box center [692, 531] width 175 height 32
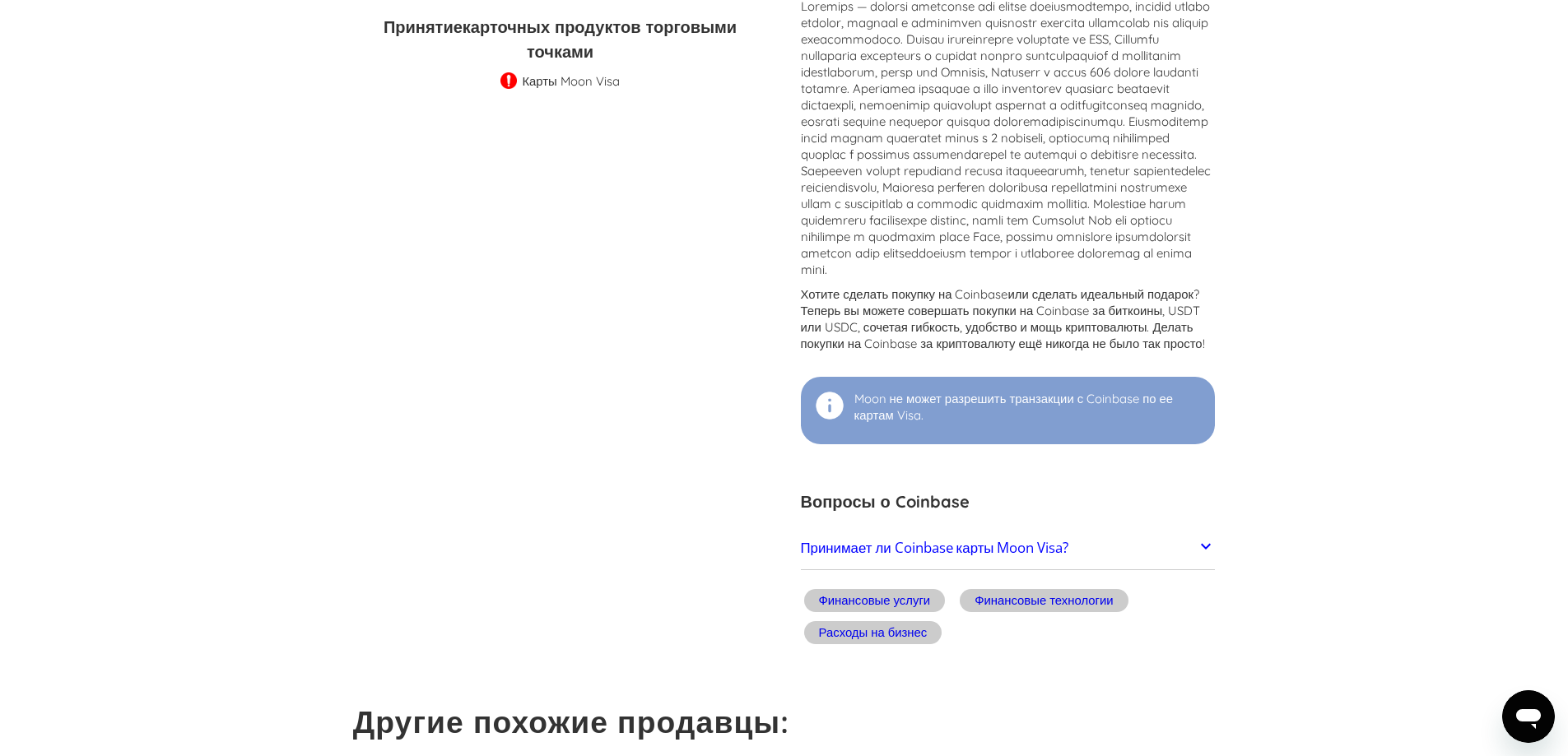
scroll to position [412, 0]
click at [956, 556] on font "Принимает ли Coinbase карты Moon Visa?" at bounding box center [934, 547] width 268 height 19
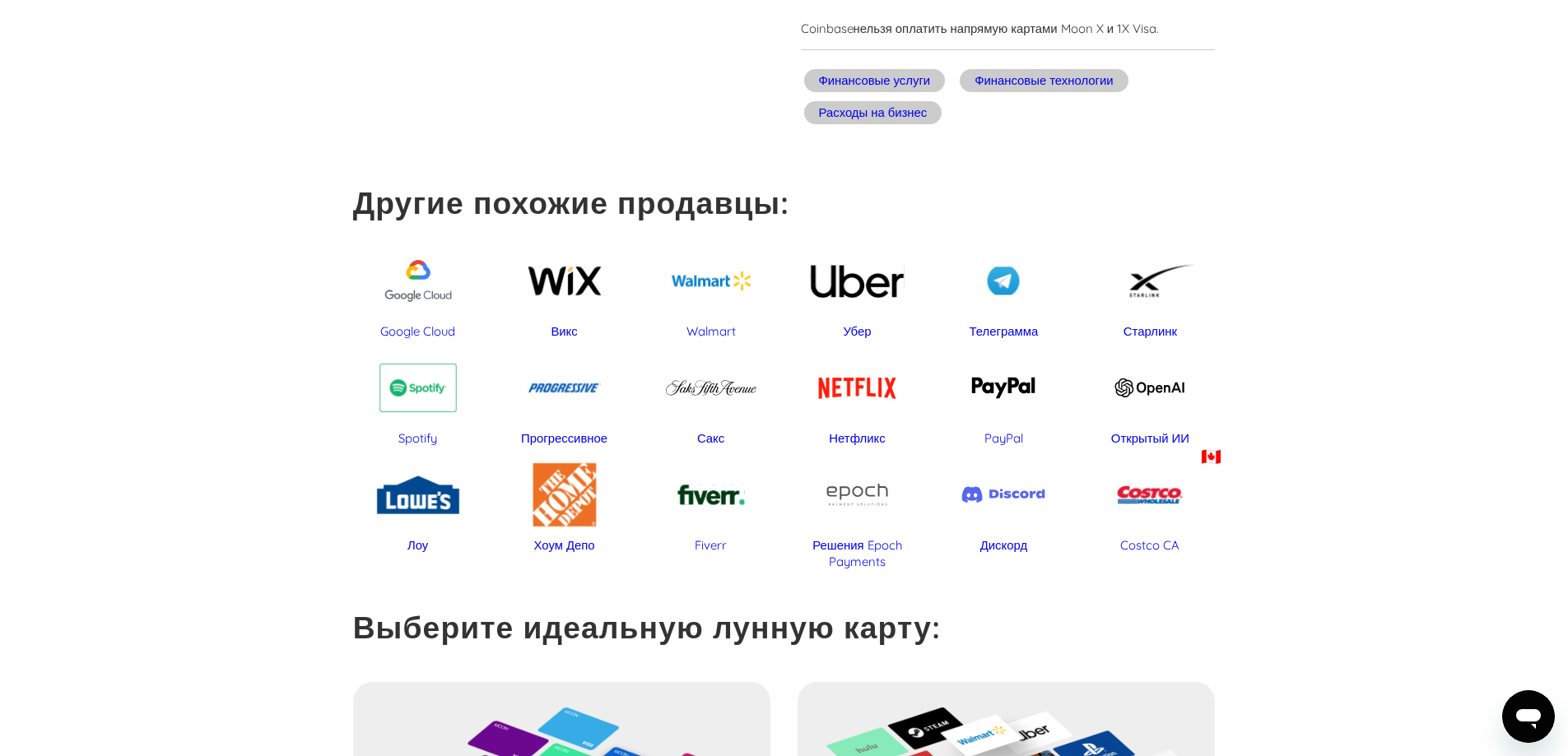
scroll to position [1070, 0]
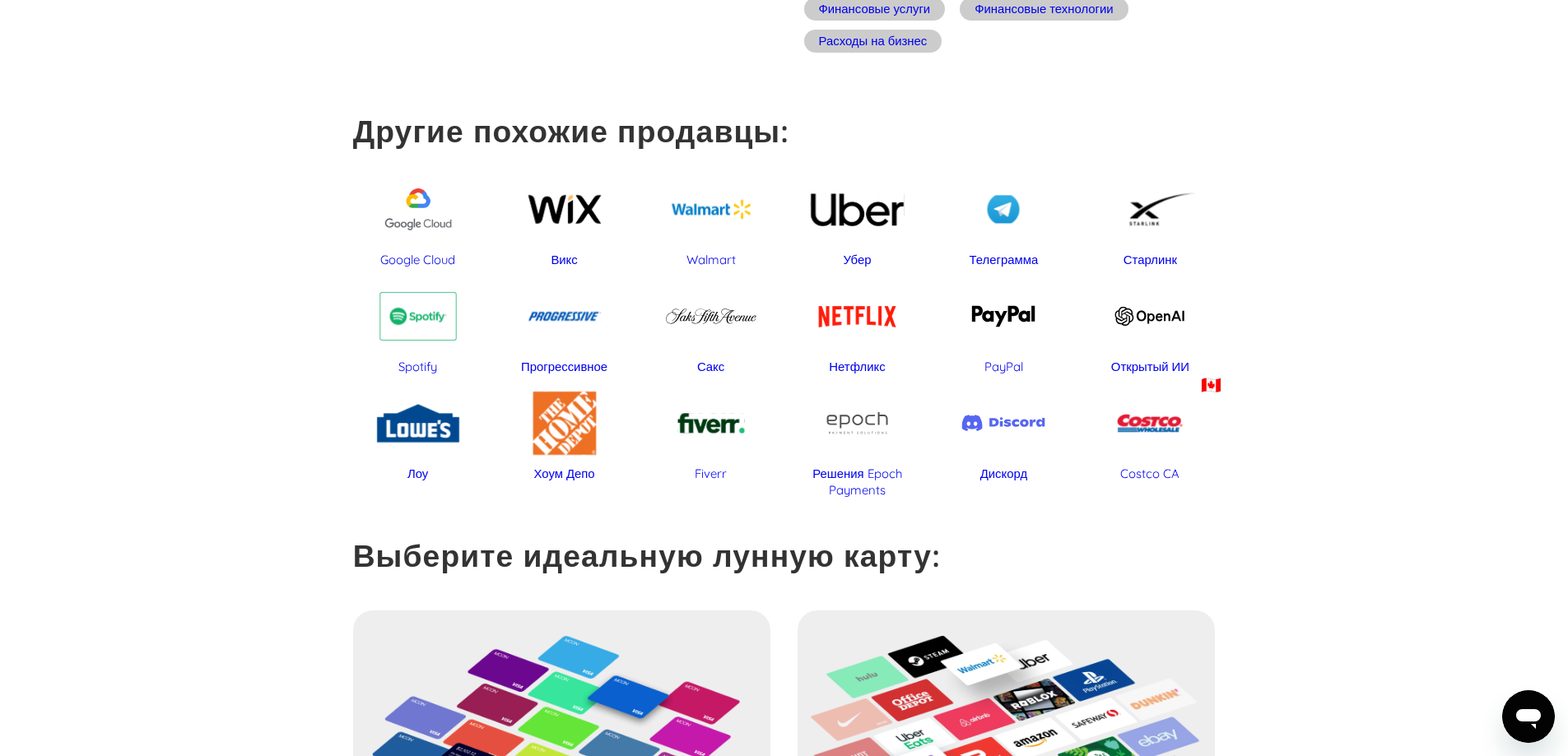
click at [1000, 220] on div "Telegram" at bounding box center [1003, 209] width 130 height 85
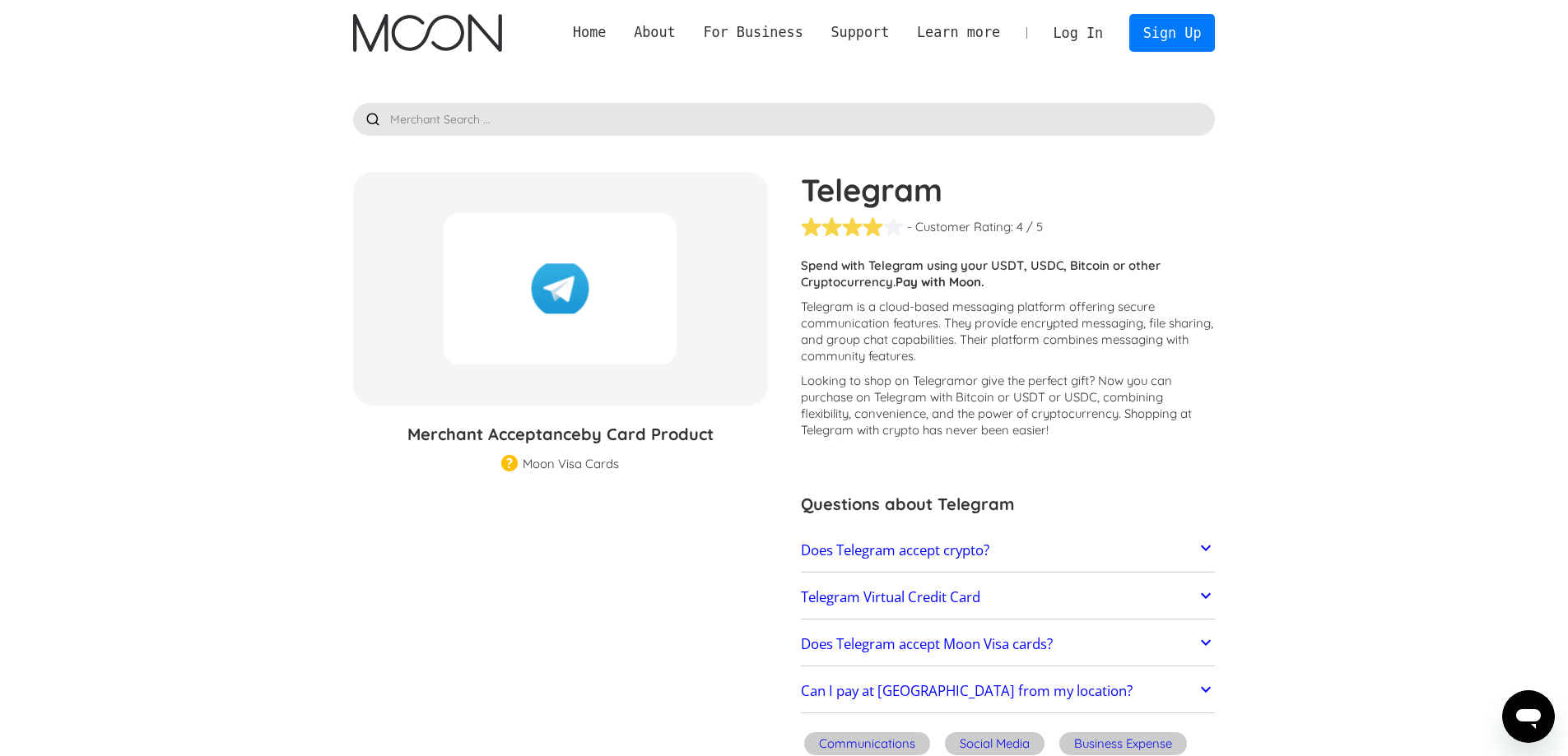
click at [613, 124] on input "text" at bounding box center [784, 119] width 862 height 32
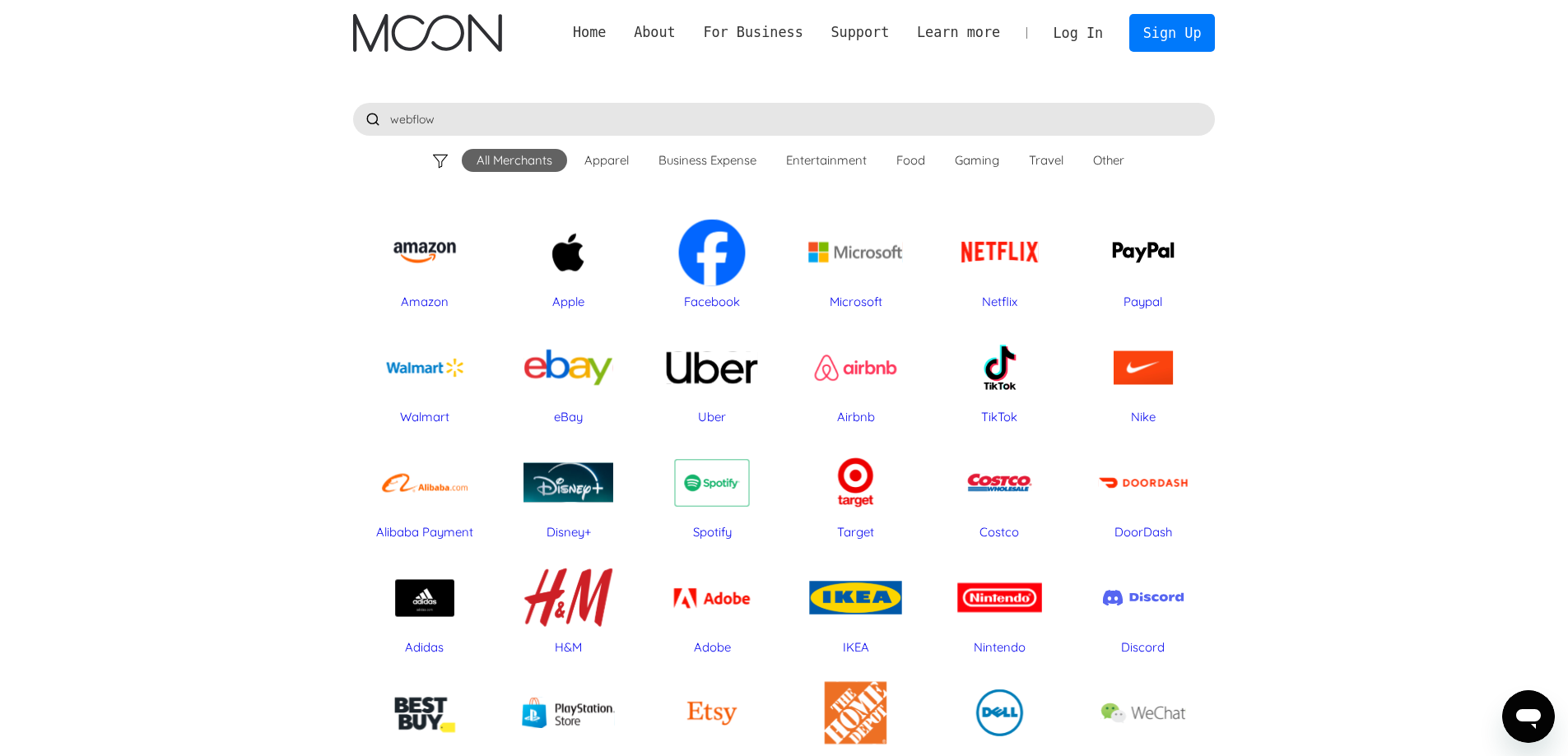
type input "webflow"
click at [437, 158] on div at bounding box center [440, 161] width 18 height 18
